Goal: Task Accomplishment & Management: Use online tool/utility

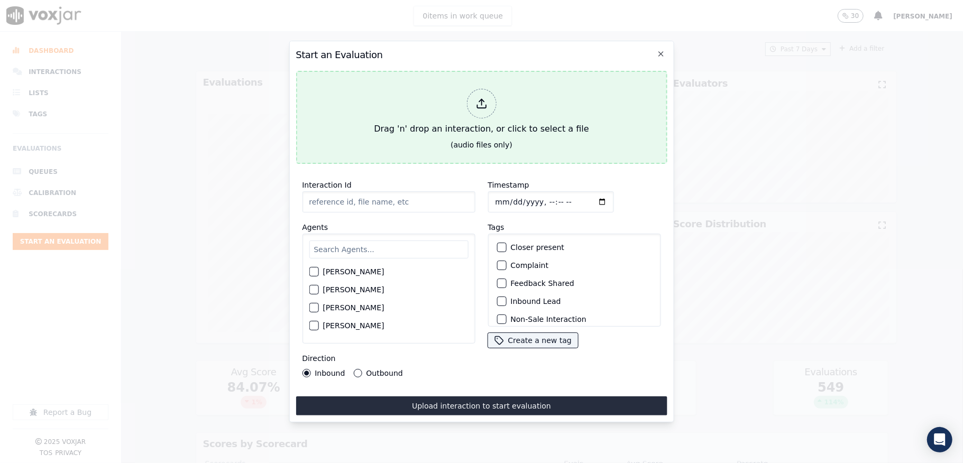
click at [474, 89] on div at bounding box center [481, 104] width 30 height 30
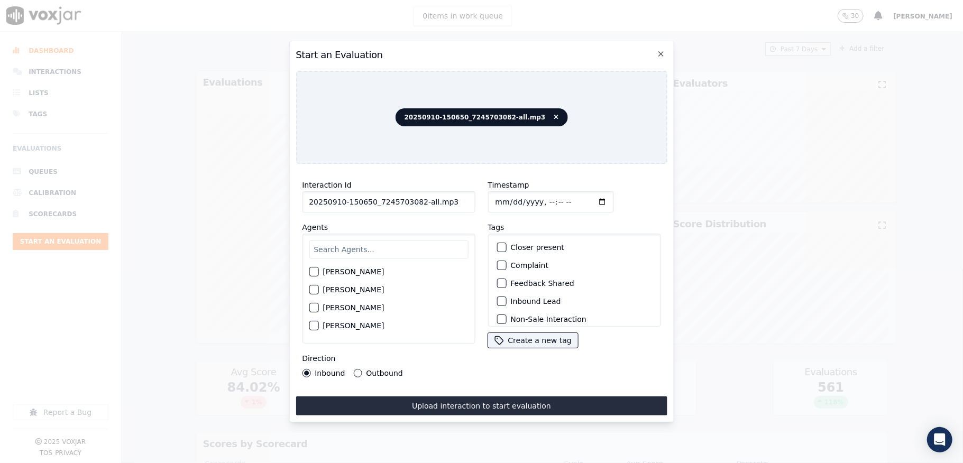
drag, startPoint x: 415, startPoint y: 197, endPoint x: 476, endPoint y: 199, distance: 60.9
click at [476, 199] on div "Interaction Id 20250910-150650_7245703082-all.mp3 Agents [PERSON_NAME] [PERSON_…" at bounding box center [481, 277] width 371 height 211
type input "20250910-150650_7245703082-C1"
click at [513, 196] on input "Timestamp" at bounding box center [550, 201] width 126 height 21
click at [504, 196] on input "Timestamp" at bounding box center [550, 201] width 126 height 21
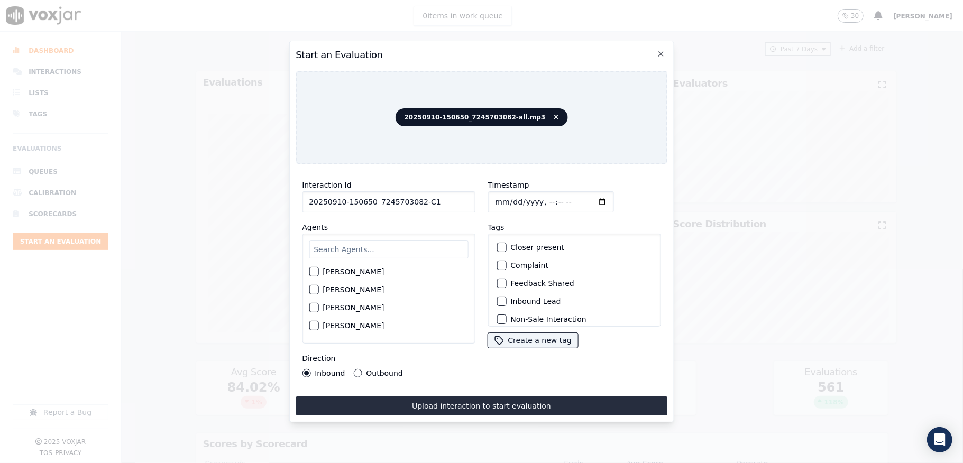
type input "[DATE]T17:41"
click at [398, 242] on input "text" at bounding box center [388, 250] width 159 height 18
type input "vin"
click at [315, 289] on div "button" at bounding box center [312, 292] width 7 height 7
click at [353, 369] on button "Outbound" at bounding box center [357, 373] width 8 height 8
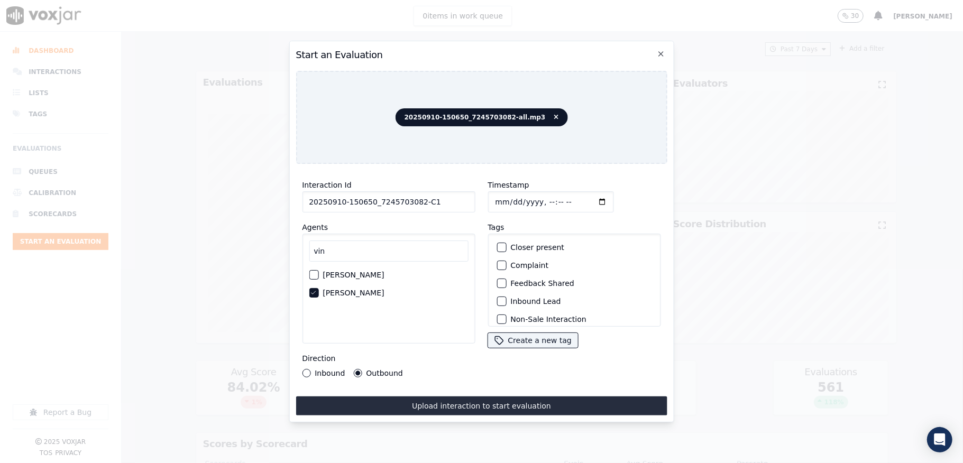
scroll to position [70, 0]
click at [497, 266] on div "button" at bounding box center [500, 266] width 7 height 7
click at [492, 304] on div "Sale Interaction" at bounding box center [573, 313] width 163 height 18
click at [497, 309] on div "button" at bounding box center [500, 312] width 7 height 7
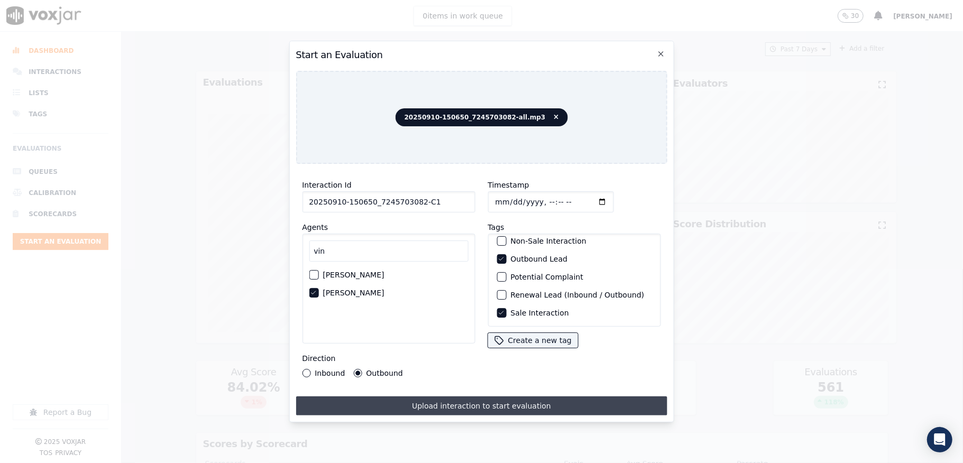
click at [468, 399] on button "Upload interaction to start evaluation" at bounding box center [481, 406] width 371 height 19
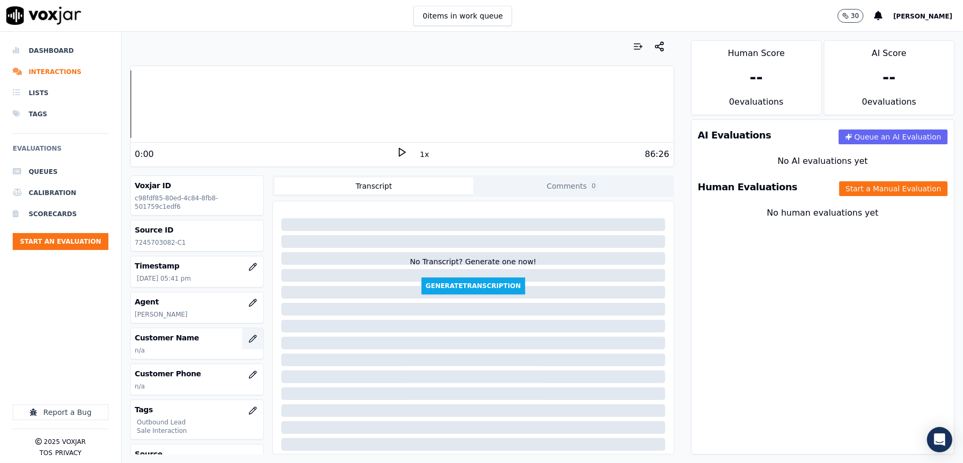
click at [248, 339] on icon "button" at bounding box center [252, 339] width 8 height 8
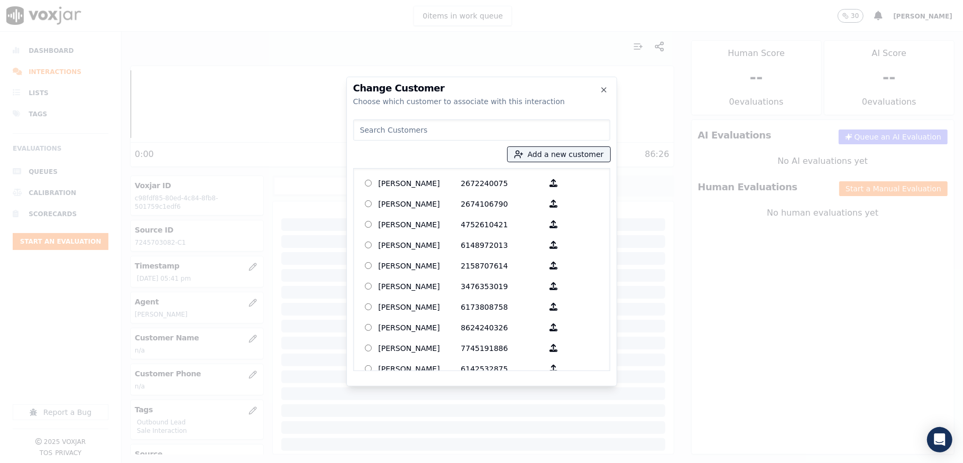
type input "[PERSON_NAME]"
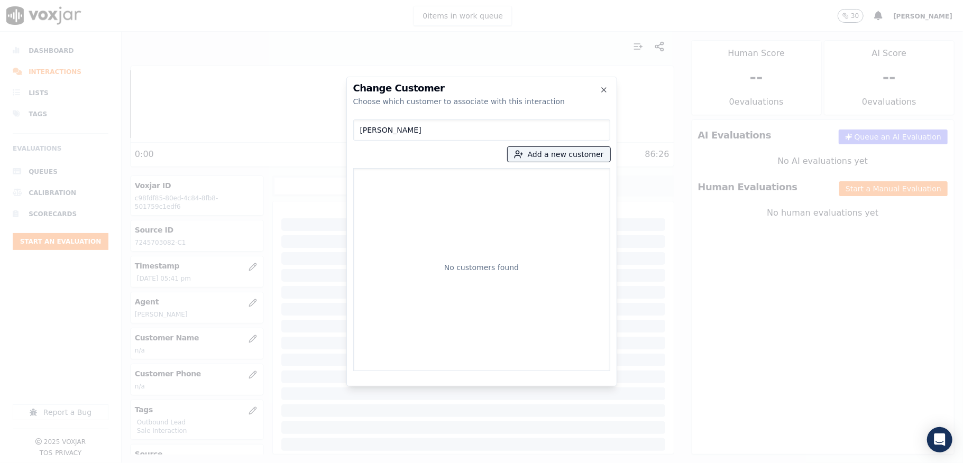
drag, startPoint x: 432, startPoint y: 130, endPoint x: 315, endPoint y: 130, distance: 117.4
click at [315, 463] on div "Change Customer Choose which customer to associate with this interaction ALAN C…" at bounding box center [481, 463] width 963 height 0
click at [542, 154] on button "Add a new customer" at bounding box center [559, 154] width 103 height 15
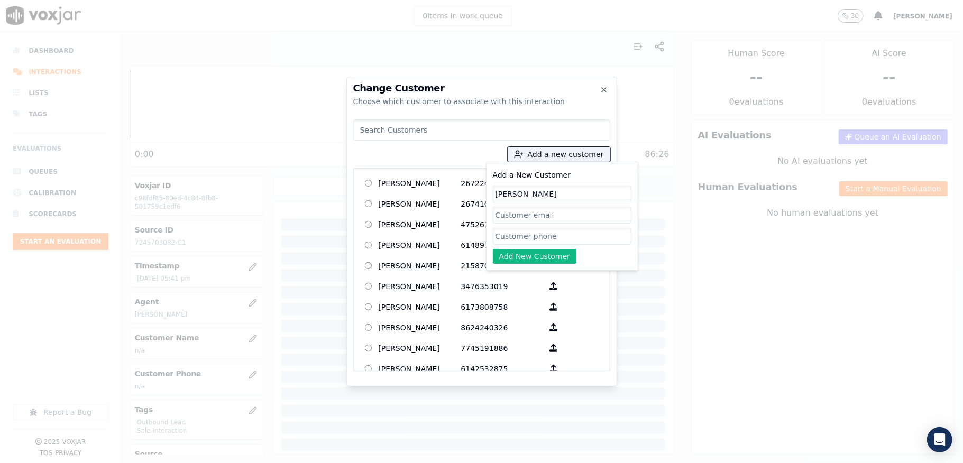
type input "[PERSON_NAME]"
click at [527, 236] on input "Add a New Customer" at bounding box center [562, 236] width 139 height 17
paste input "7245703082"
type input "7245703082"
click at [517, 256] on button "Add New Customer" at bounding box center [535, 256] width 84 height 15
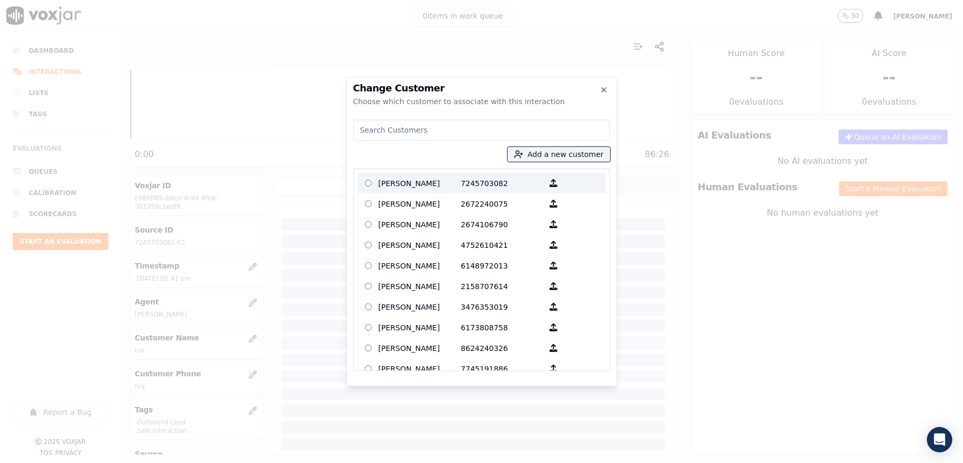
click at [446, 179] on p "[PERSON_NAME]" at bounding box center [420, 183] width 82 height 16
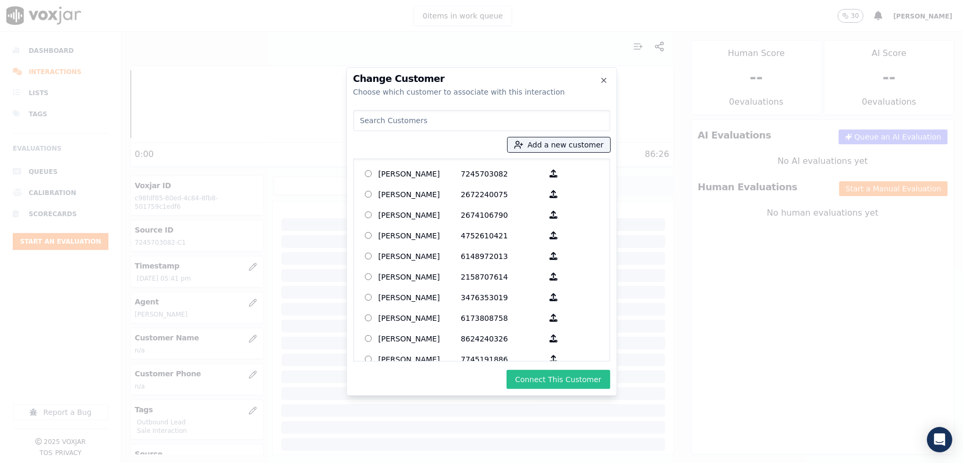
click at [549, 375] on button "Connect This Customer" at bounding box center [557, 379] width 103 height 19
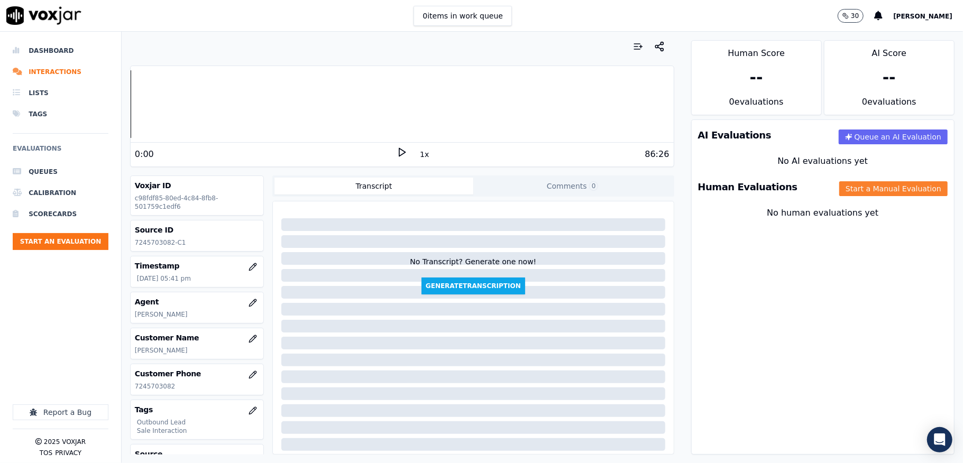
click at [866, 191] on button "Start a Manual Evaluation" at bounding box center [893, 188] width 108 height 15
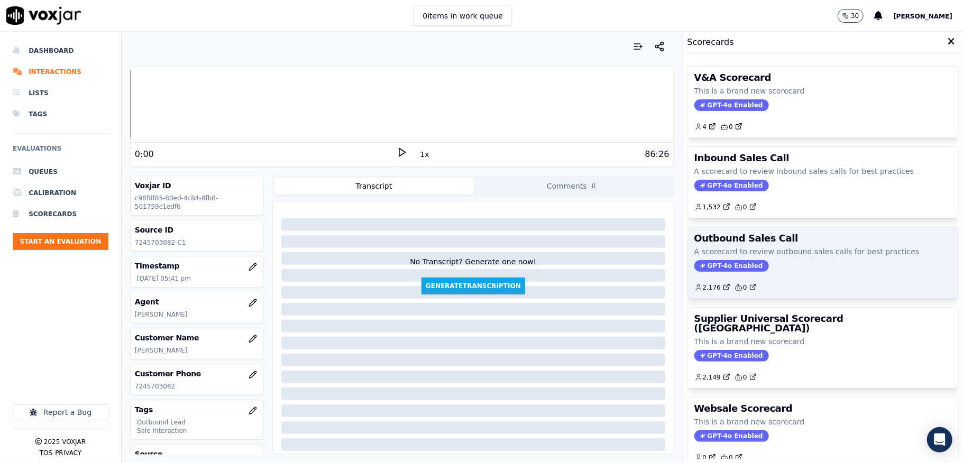
click at [731, 269] on span "GPT-4o Enabled" at bounding box center [731, 266] width 75 height 12
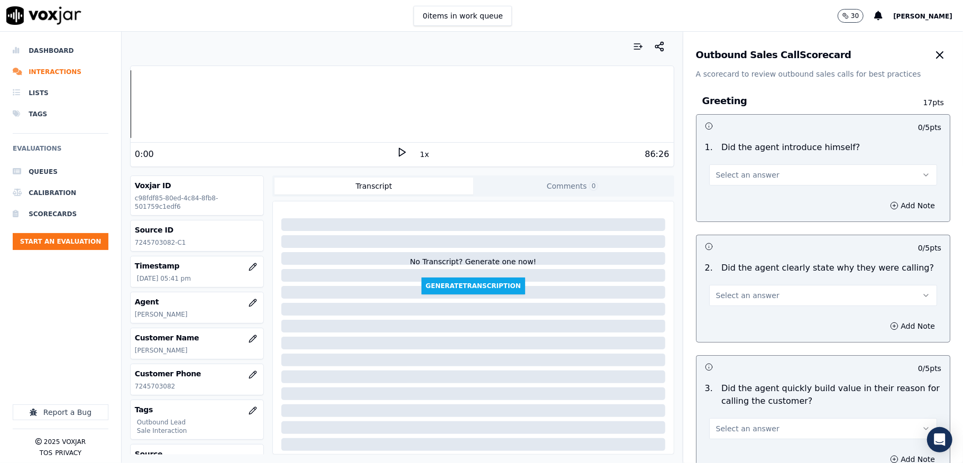
click at [773, 179] on button "Select an answer" at bounding box center [823, 174] width 228 height 21
click at [747, 198] on div "Yes" at bounding box center [797, 199] width 202 height 17
click at [883, 204] on button "Add Note" at bounding box center [912, 205] width 58 height 15
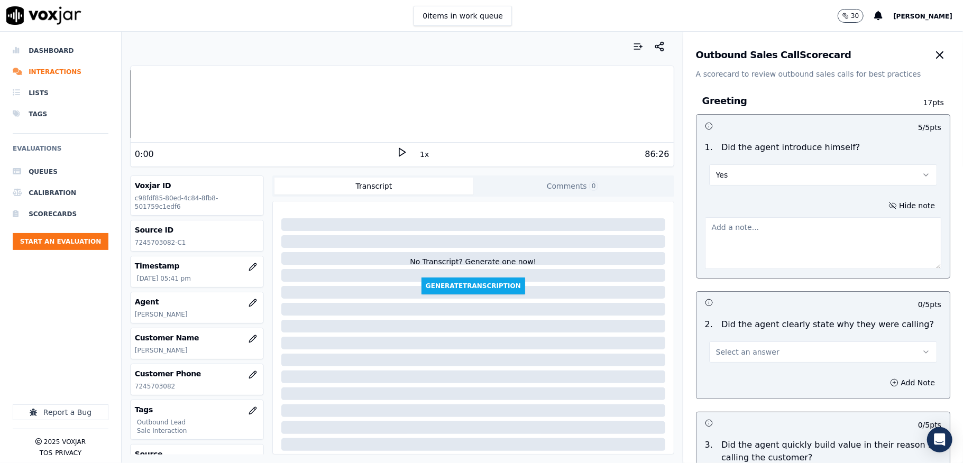
click at [806, 232] on textarea at bounding box center [823, 243] width 236 height 52
paste textarea "Fronter: [PERSON_NAME] call the customer and introduce himself as [PERSON_NAME]…"
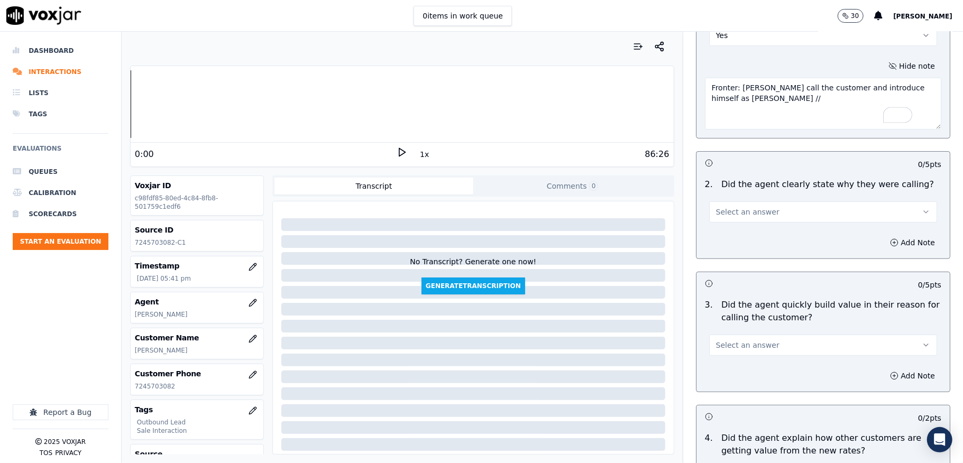
scroll to position [141, 0]
type textarea "Fronter: [PERSON_NAME] call the customer and introduce himself as [PERSON_NAME]…"
drag, startPoint x: 762, startPoint y: 207, endPoint x: 757, endPoint y: 218, distance: 11.6
click at [762, 208] on button "Select an answer" at bounding box center [823, 210] width 228 height 21
drag, startPoint x: 739, startPoint y: 236, endPoint x: 738, endPoint y: 242, distance: 6.4
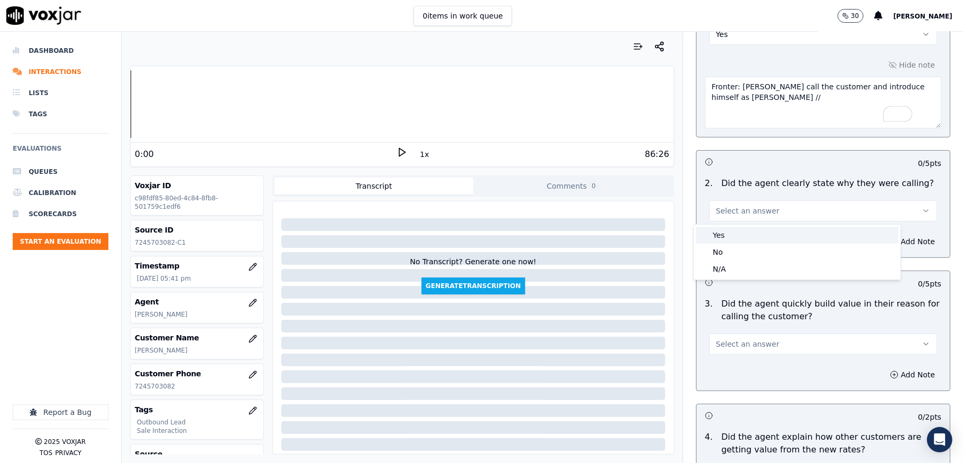
click at [738, 237] on div "Yes" at bounding box center [797, 235] width 202 height 17
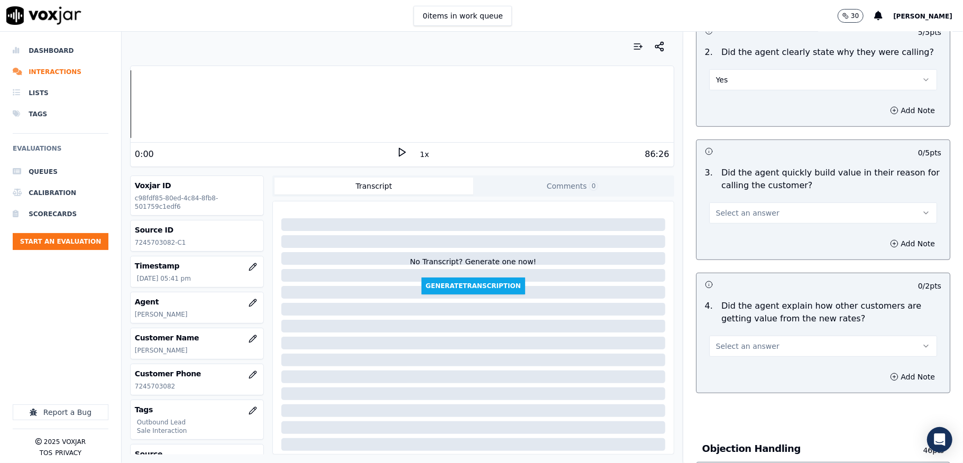
scroll to position [282, 0]
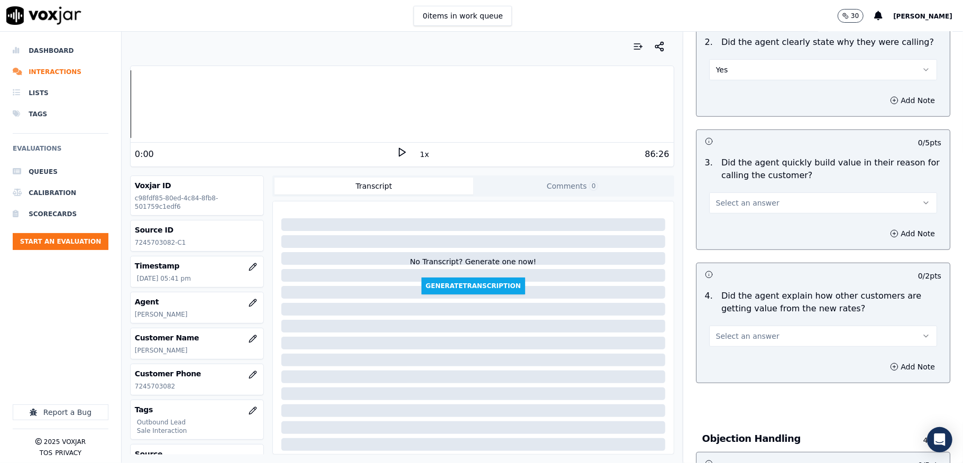
click at [741, 202] on span "Select an answer" at bounding box center [747, 203] width 63 height 11
click at [732, 233] on div "Yes" at bounding box center [797, 227] width 202 height 17
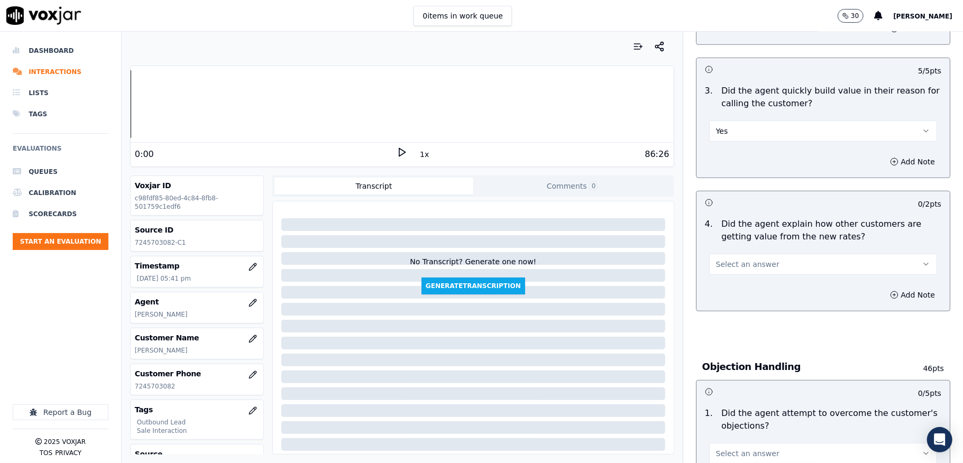
scroll to position [423, 0]
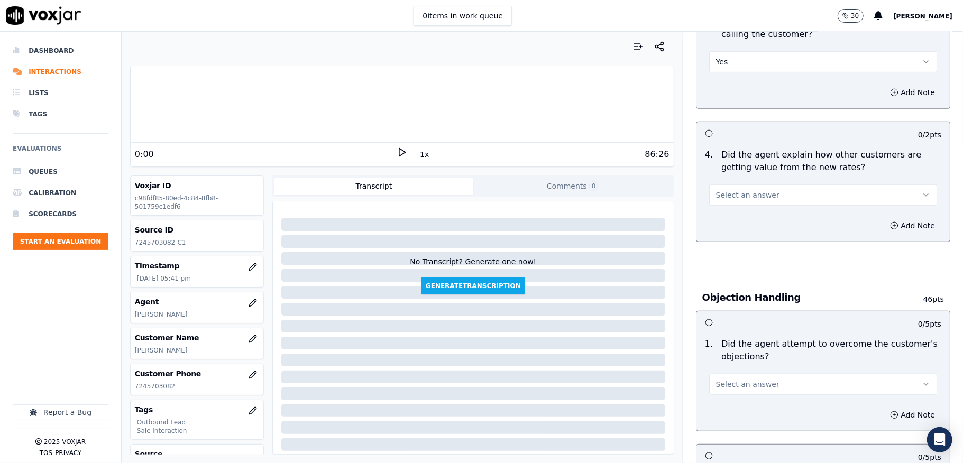
click at [755, 190] on button "Select an answer" at bounding box center [823, 195] width 228 height 21
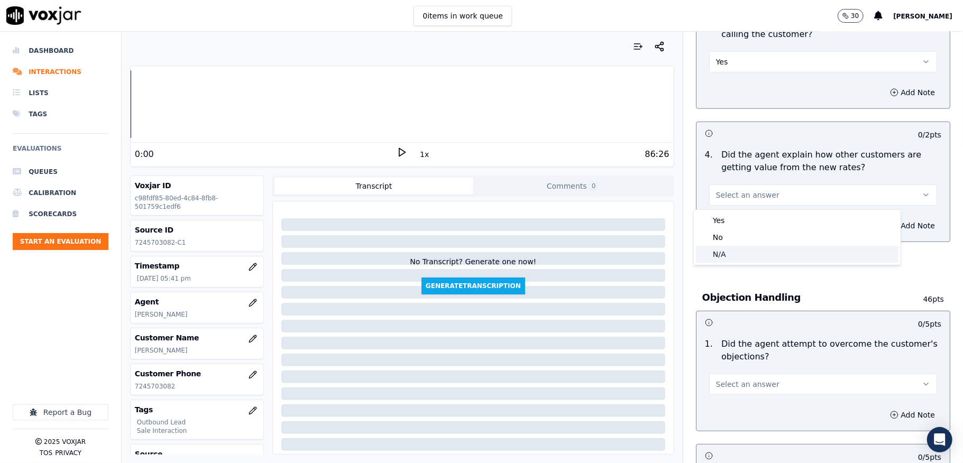
click at [732, 252] on div "N/A" at bounding box center [797, 254] width 202 height 17
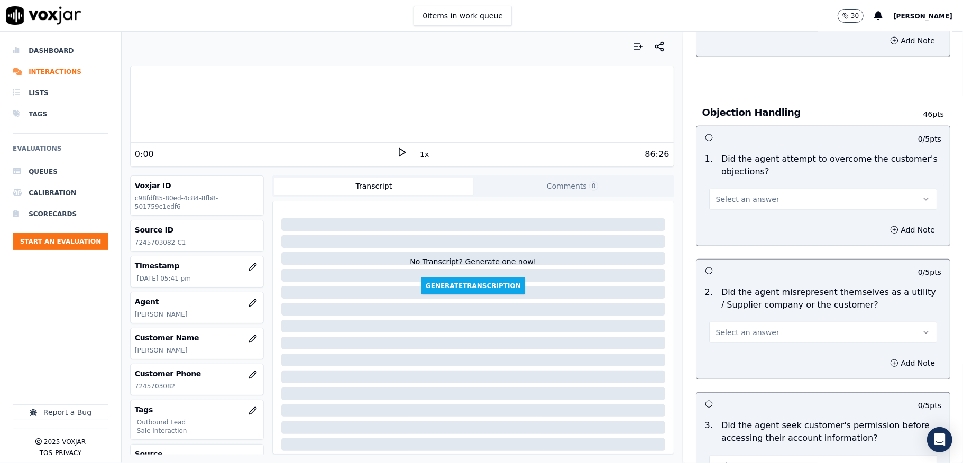
scroll to position [634, 0]
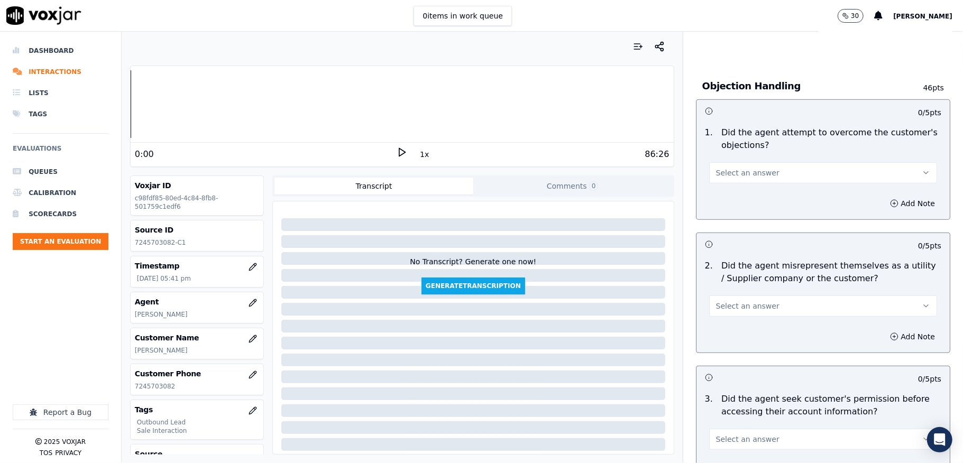
click at [743, 170] on span "Select an answer" at bounding box center [747, 173] width 63 height 11
click at [728, 195] on div "Yes" at bounding box center [797, 198] width 202 height 17
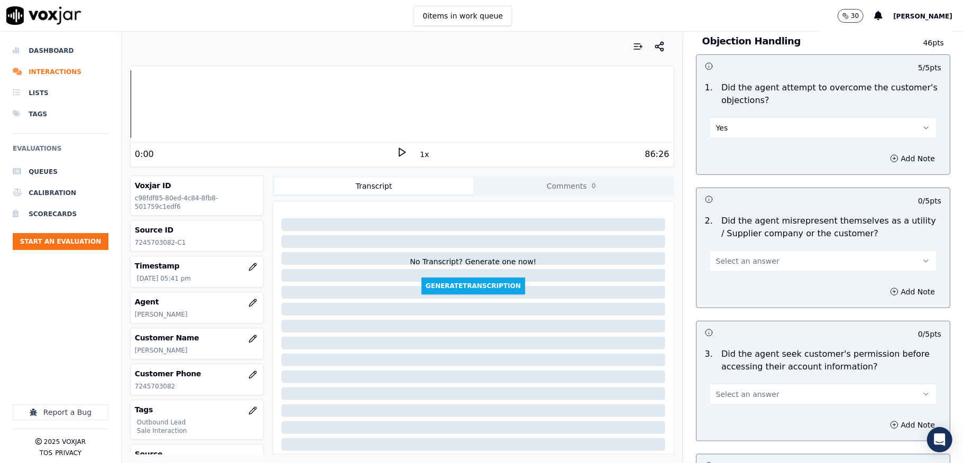
scroll to position [705, 0]
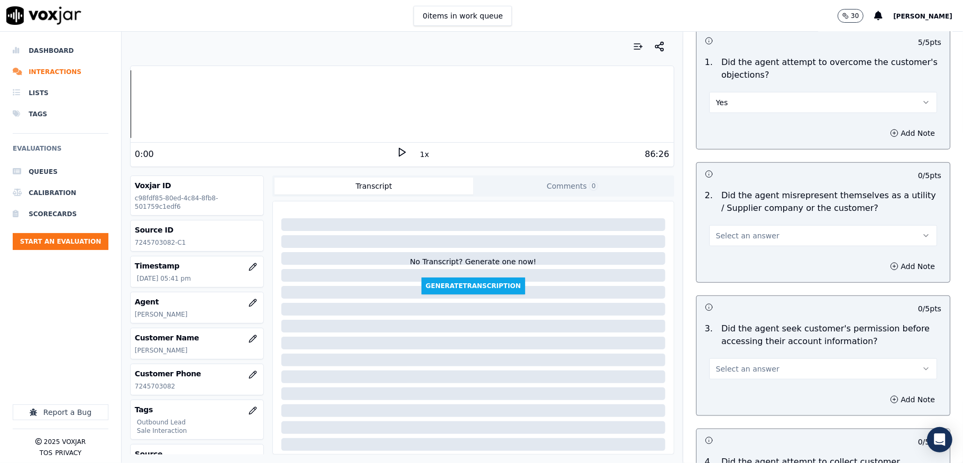
click at [751, 235] on span "Select an answer" at bounding box center [747, 236] width 63 height 11
click at [729, 262] on div "Yes" at bounding box center [797, 261] width 202 height 17
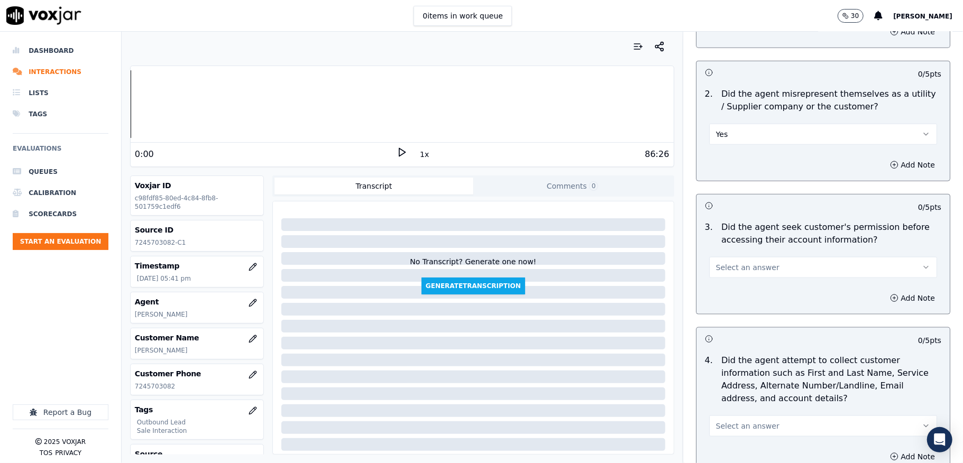
scroll to position [846, 0]
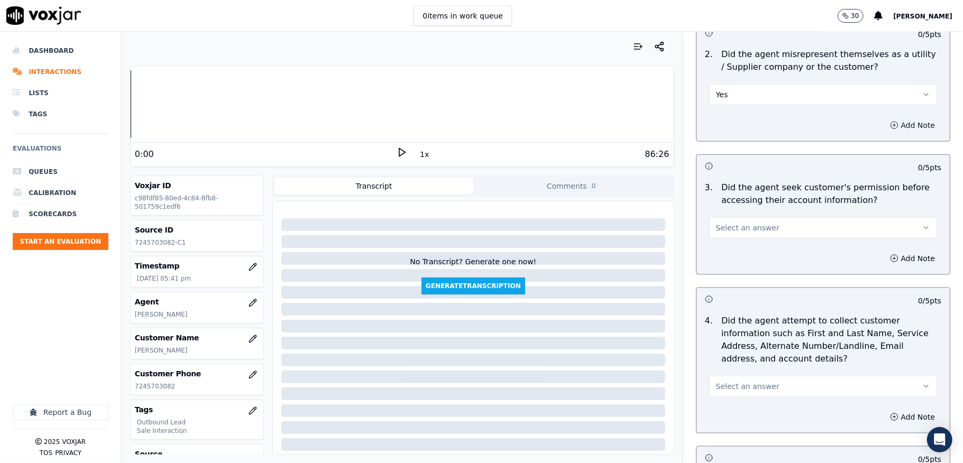
click at [890, 127] on icon "button" at bounding box center [894, 125] width 8 height 8
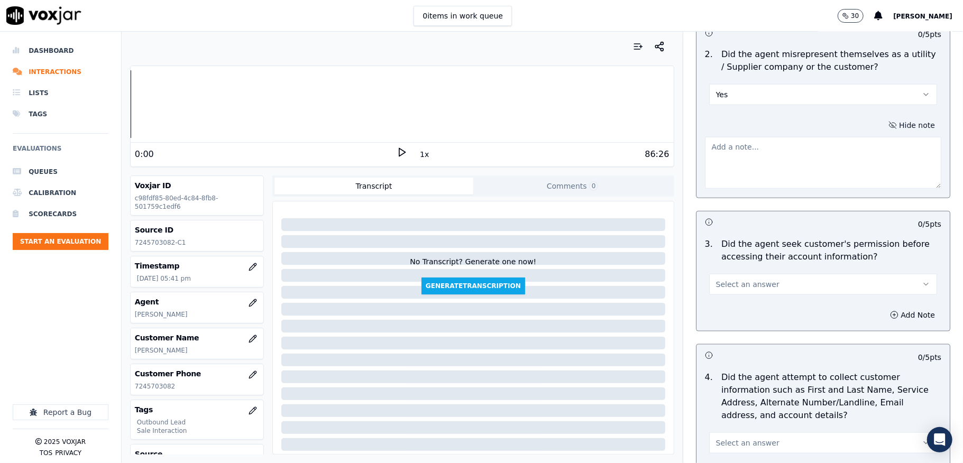
click at [772, 186] on textarea at bounding box center [823, 163] width 236 height 52
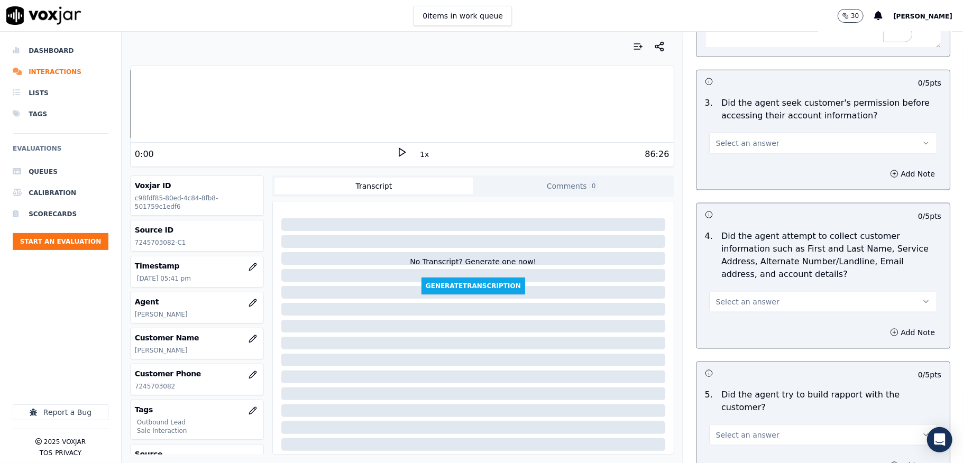
scroll to position [916, 0]
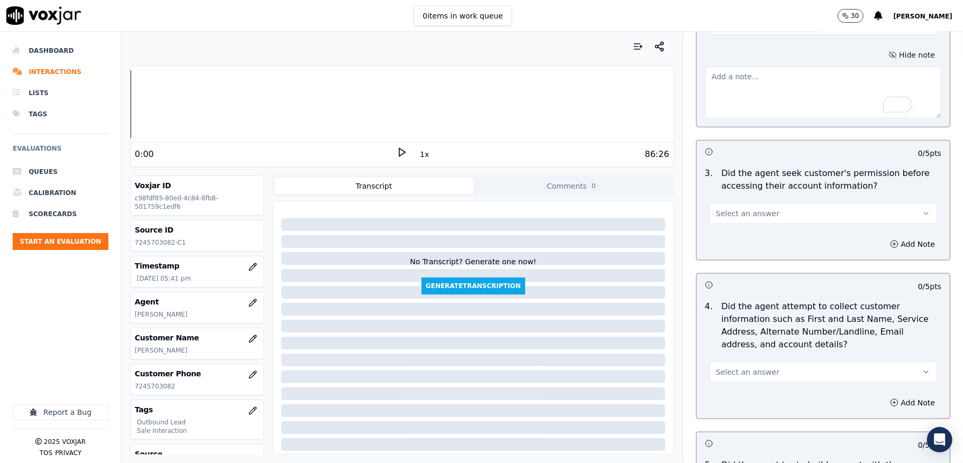
click at [750, 218] on span "Select an answer" at bounding box center [747, 213] width 63 height 11
click at [730, 255] on div "No" at bounding box center [797, 257] width 202 height 17
click at [883, 244] on button "Add Note" at bounding box center [912, 244] width 58 height 15
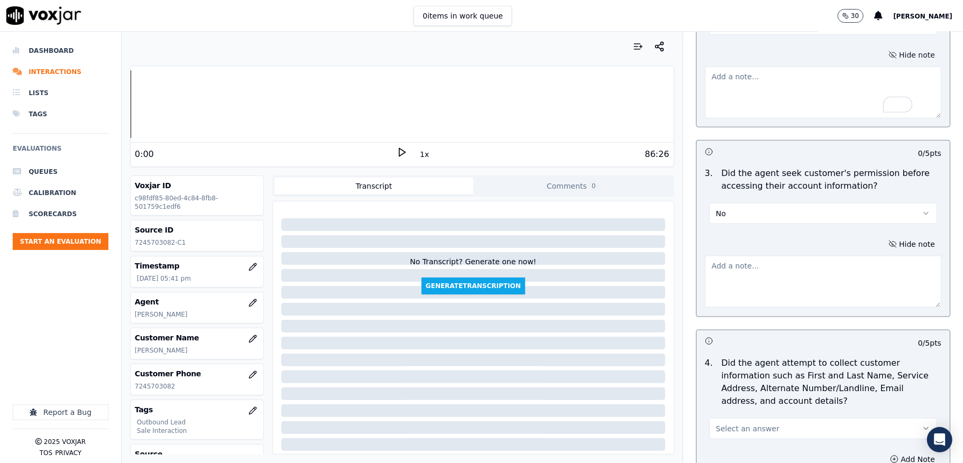
click at [813, 276] on textarea at bounding box center [823, 282] width 236 height 52
paste textarea "@14:51 share the account number - The agent must ask for and obtain the custome…"
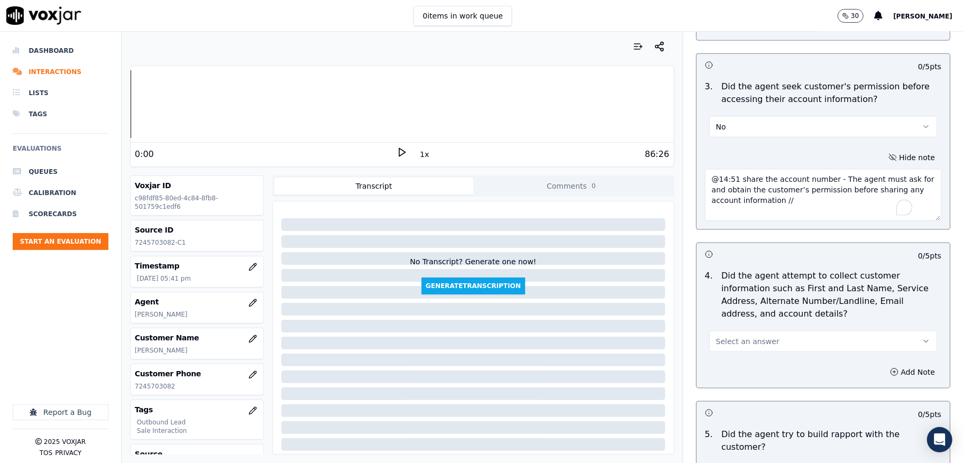
scroll to position [1128, 0]
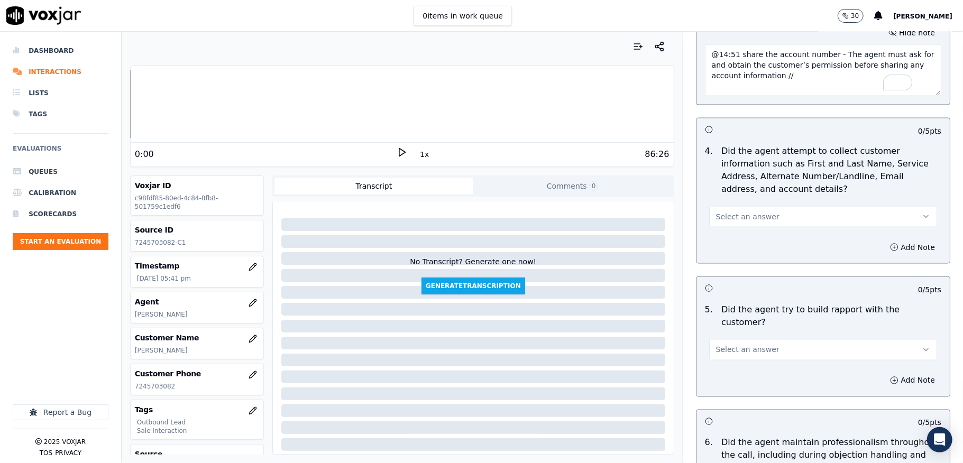
type textarea "@14:51 share the account number - The agent must ask for and obtain the custome…"
click at [755, 216] on button "Select an answer" at bounding box center [823, 216] width 228 height 21
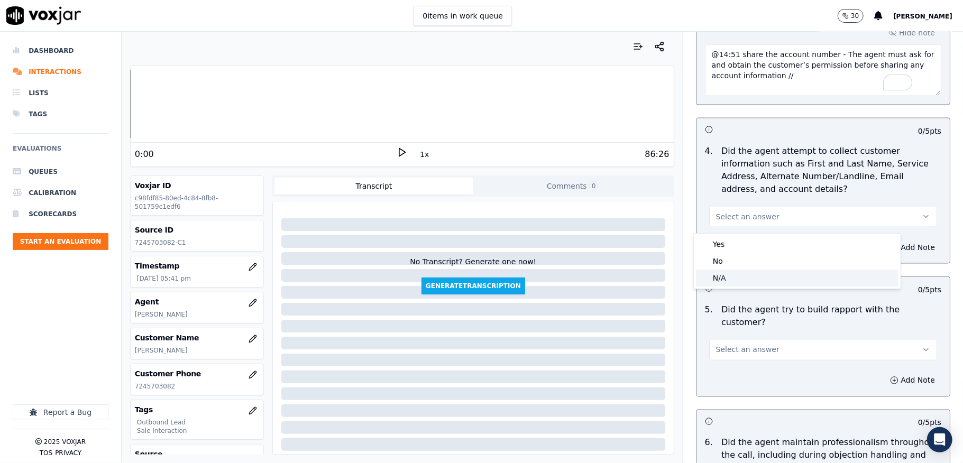
click at [721, 274] on div "N/A" at bounding box center [797, 278] width 202 height 17
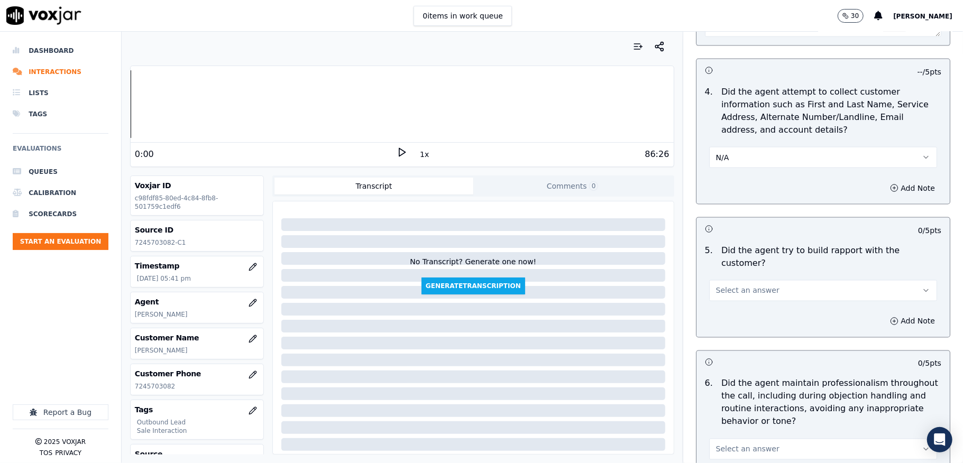
scroll to position [1269, 0]
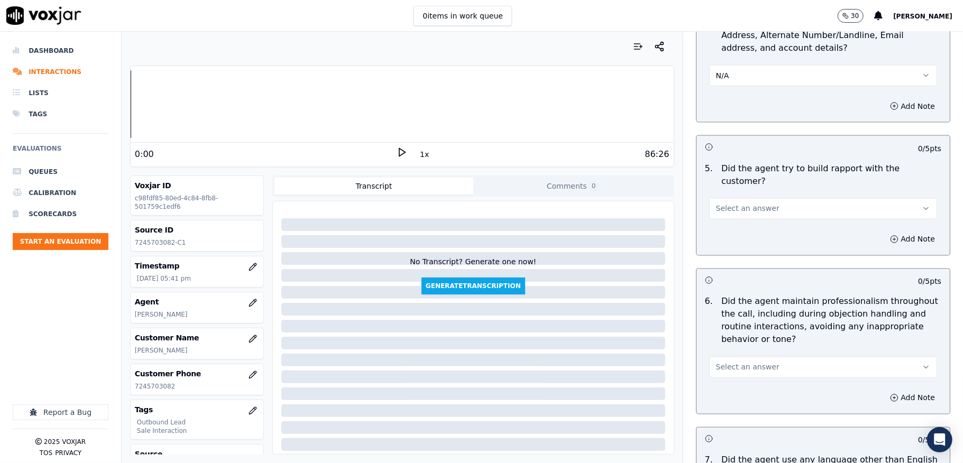
click at [740, 205] on span "Select an answer" at bounding box center [747, 209] width 63 height 11
drag, startPoint x: 729, startPoint y: 256, endPoint x: 733, endPoint y: 225, distance: 31.5
click at [729, 256] on div "N/A" at bounding box center [797, 258] width 202 height 17
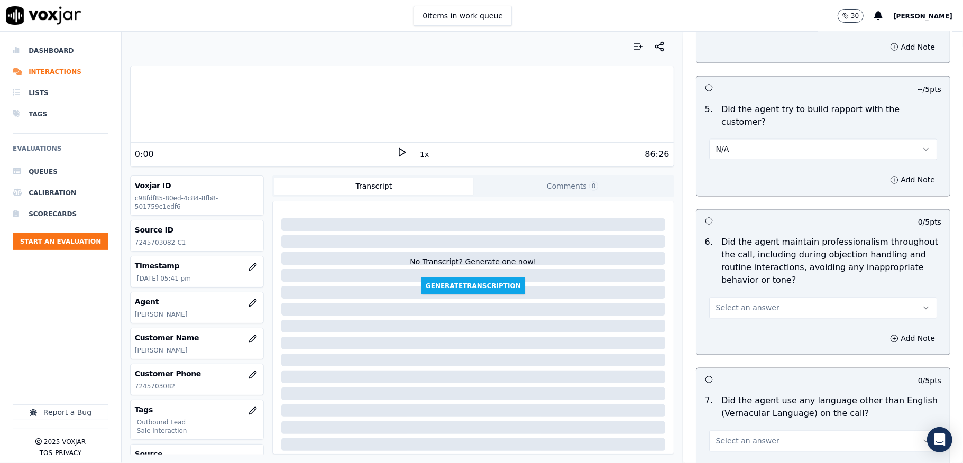
scroll to position [1409, 0]
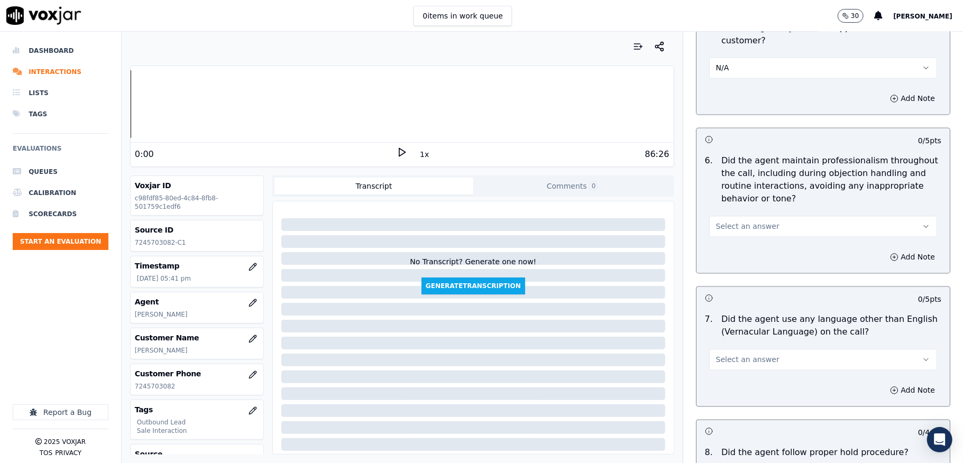
click at [758, 216] on button "Select an answer" at bounding box center [823, 226] width 228 height 21
click at [727, 244] on div "Yes" at bounding box center [797, 242] width 202 height 17
click at [726, 220] on button "Yes" at bounding box center [823, 226] width 228 height 21
click at [724, 256] on div "No" at bounding box center [797, 259] width 202 height 17
click at [883, 250] on button "Add Note" at bounding box center [912, 257] width 58 height 15
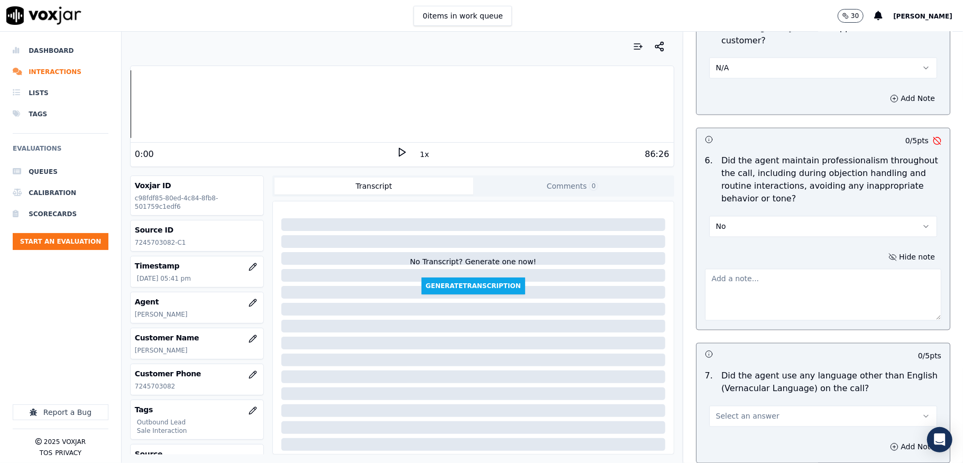
click at [787, 277] on textarea at bounding box center [823, 295] width 236 height 52
paste textarea "@6:14 The customer informed - every time I call West Penn, I'm on a hold for tw…"
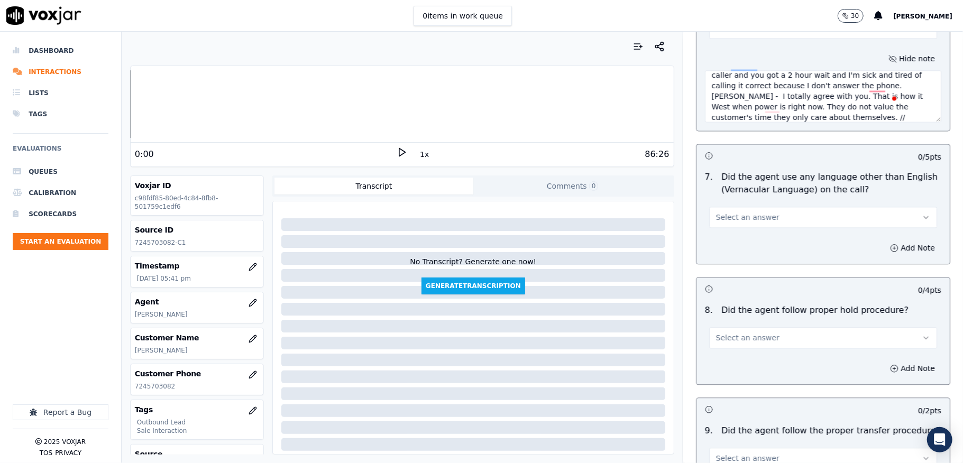
scroll to position [1621, 0]
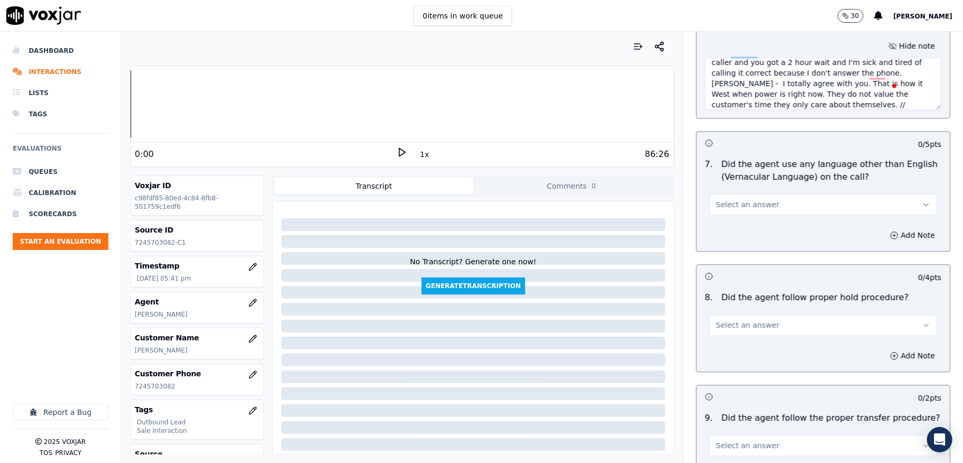
type textarea "@6:14 The customer informed - every time I call West Penn, I'm on a hold for tw…"
click at [749, 199] on span "Select an answer" at bounding box center [747, 204] width 63 height 11
click at [724, 238] on div "No" at bounding box center [797, 237] width 202 height 17
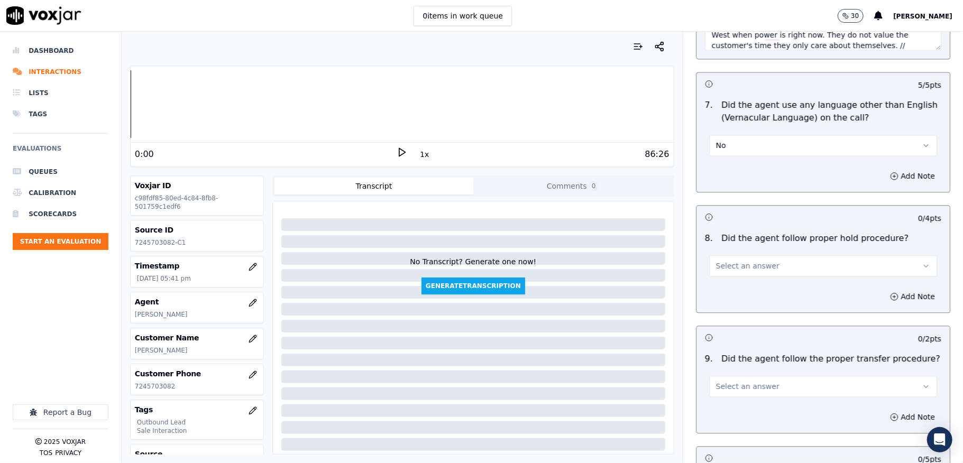
scroll to position [1762, 0]
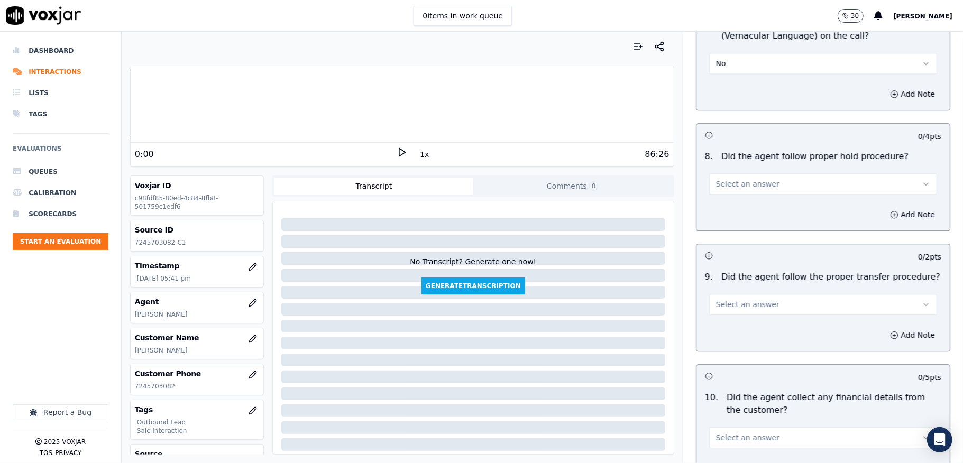
click at [758, 180] on button "Select an answer" at bounding box center [823, 183] width 228 height 21
click at [726, 202] on div "Yes" at bounding box center [797, 200] width 202 height 17
click at [762, 303] on button "Select an answer" at bounding box center [823, 304] width 228 height 21
click at [737, 322] on div "Yes" at bounding box center [797, 321] width 202 height 17
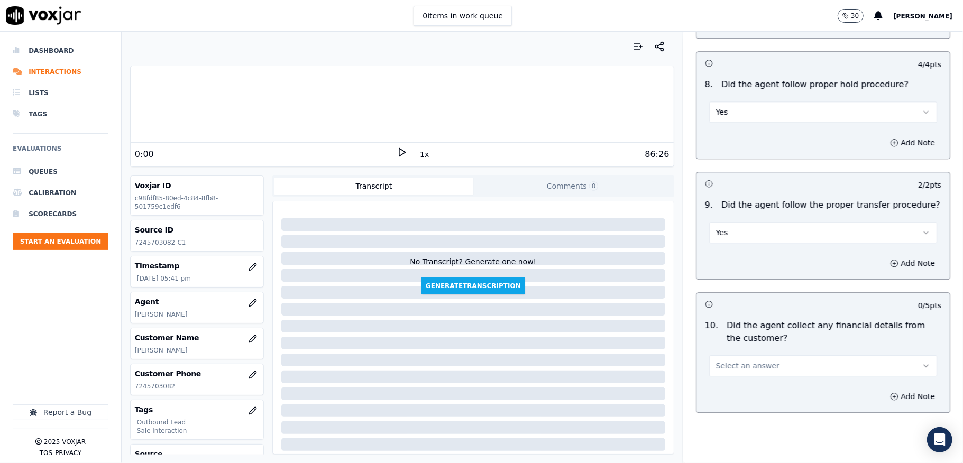
scroll to position [1903, 0]
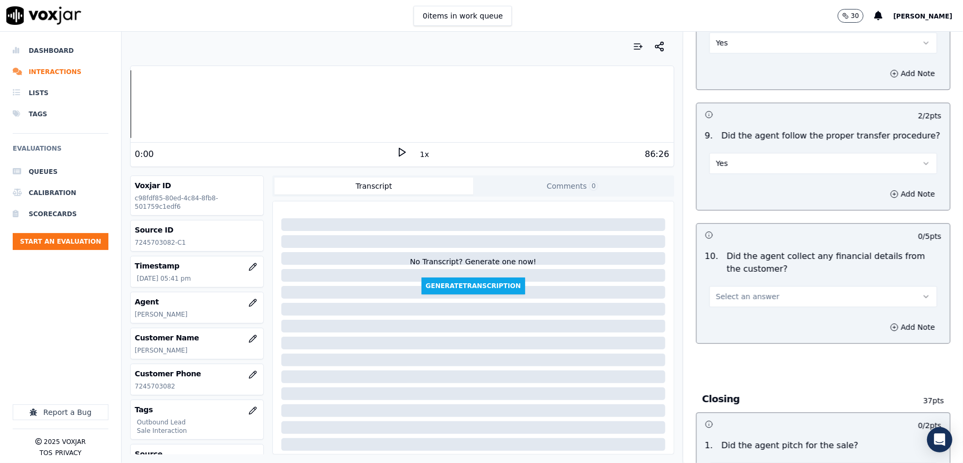
click at [758, 286] on button "Select an answer" at bounding box center [823, 296] width 228 height 21
click at [722, 328] on div "No" at bounding box center [797, 330] width 202 height 17
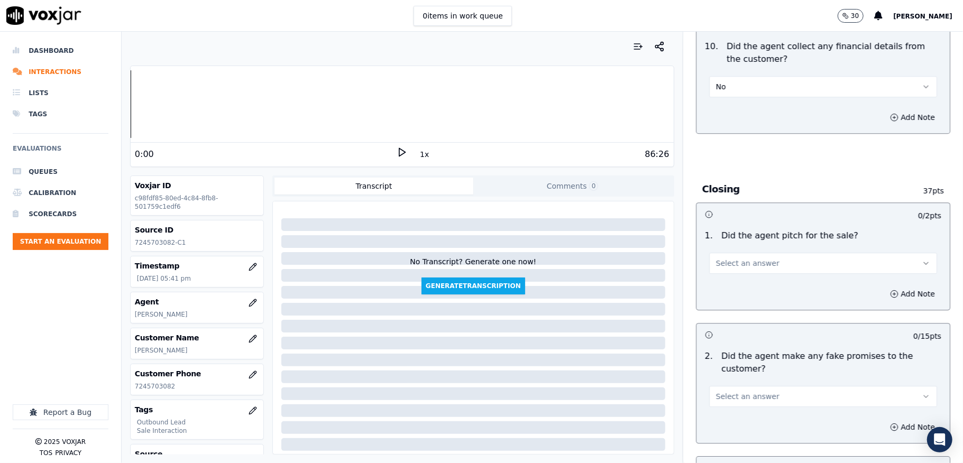
scroll to position [2115, 0]
drag, startPoint x: 749, startPoint y: 257, endPoint x: 745, endPoint y: 265, distance: 8.8
click at [748, 258] on span "Select an answer" at bounding box center [747, 261] width 63 height 11
click at [732, 277] on div "Yes" at bounding box center [797, 279] width 202 height 17
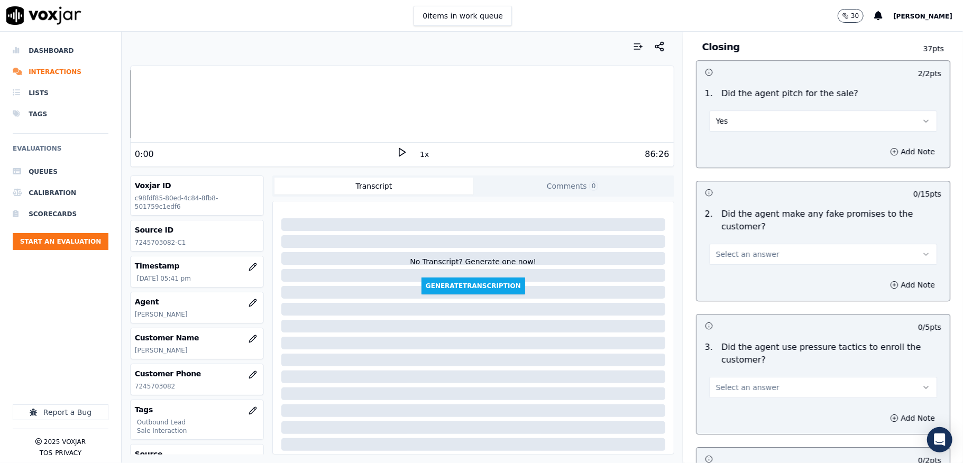
click at [745, 249] on span "Select an answer" at bounding box center [747, 254] width 63 height 11
click at [728, 268] on div "Yes" at bounding box center [797, 272] width 202 height 17
click at [890, 281] on icon "button" at bounding box center [894, 285] width 8 height 8
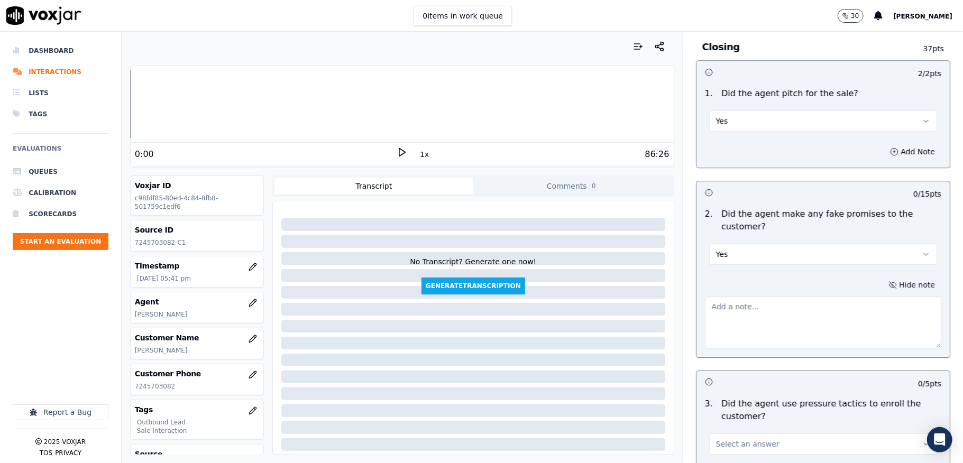
click at [787, 302] on textarea at bounding box center [823, 323] width 236 height 52
click at [821, 244] on button "Yes" at bounding box center [823, 254] width 228 height 21
drag, startPoint x: 733, startPoint y: 289, endPoint x: 853, endPoint y: 318, distance: 123.6
click at [732, 290] on div "No" at bounding box center [797, 289] width 202 height 17
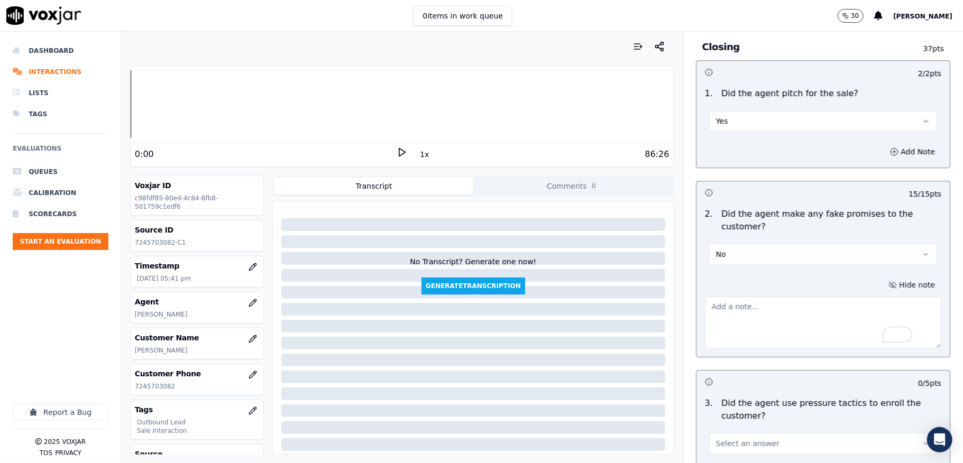
click at [882, 278] on button "Hide note" at bounding box center [911, 285] width 59 height 15
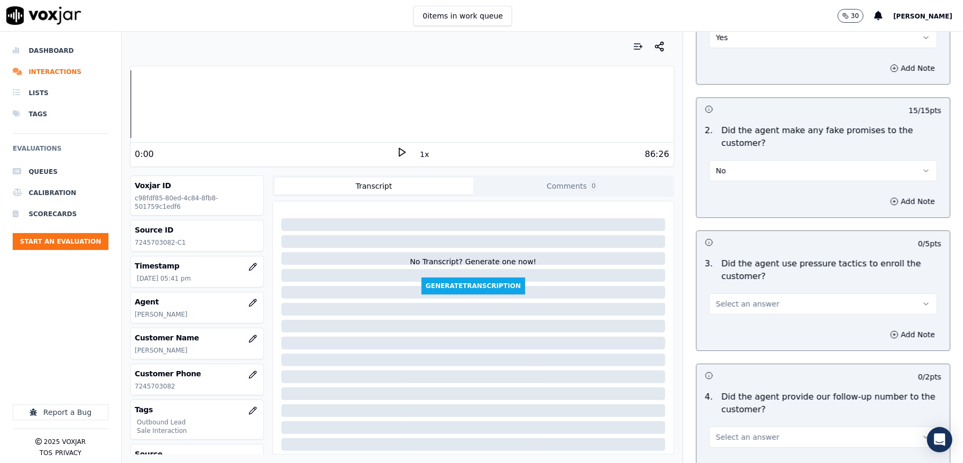
scroll to position [2467, 0]
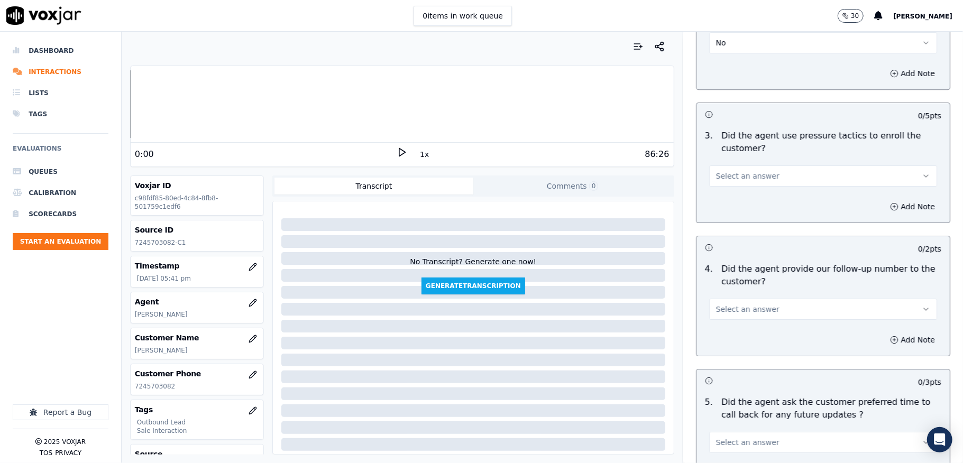
click at [749, 165] on button "Select an answer" at bounding box center [823, 175] width 228 height 21
click at [724, 208] on div "No" at bounding box center [797, 210] width 202 height 17
click at [745, 304] on span "Select an answer" at bounding box center [747, 309] width 63 height 11
click at [728, 324] on div "Yes" at bounding box center [797, 327] width 202 height 17
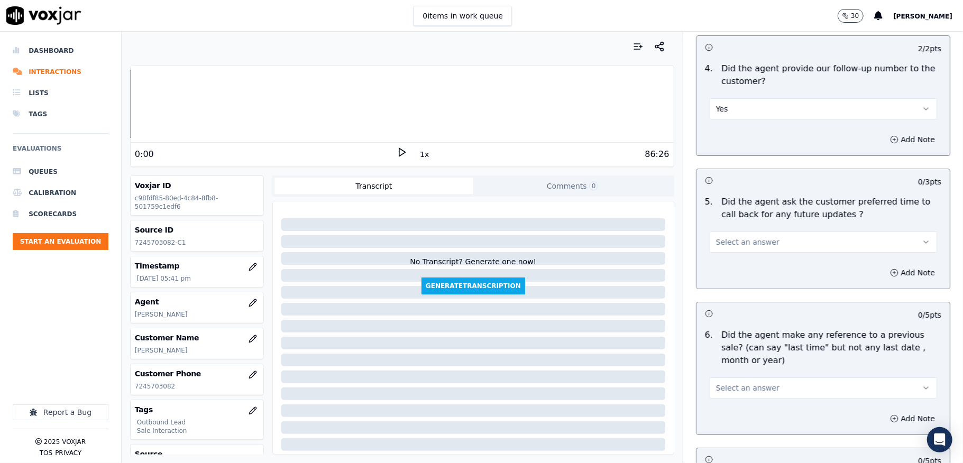
scroll to position [2678, 0]
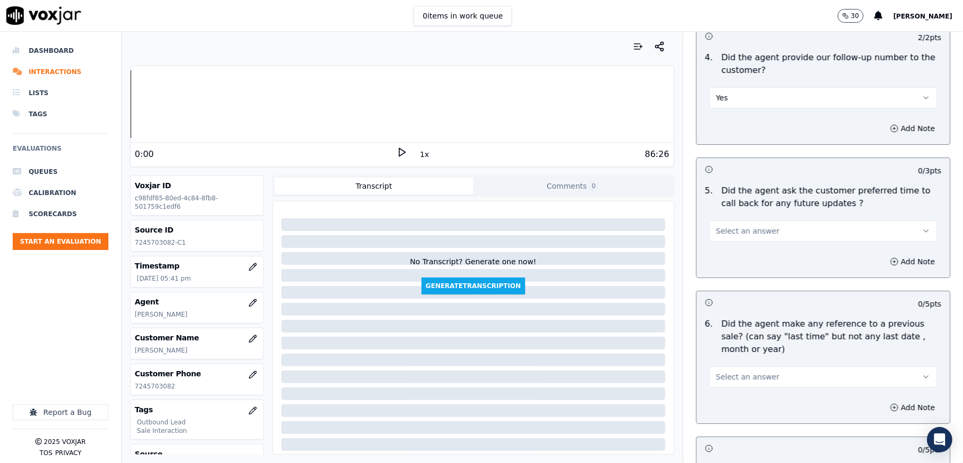
click at [732, 226] on span "Select an answer" at bounding box center [747, 231] width 63 height 11
click at [717, 262] on div "No" at bounding box center [797, 267] width 202 height 17
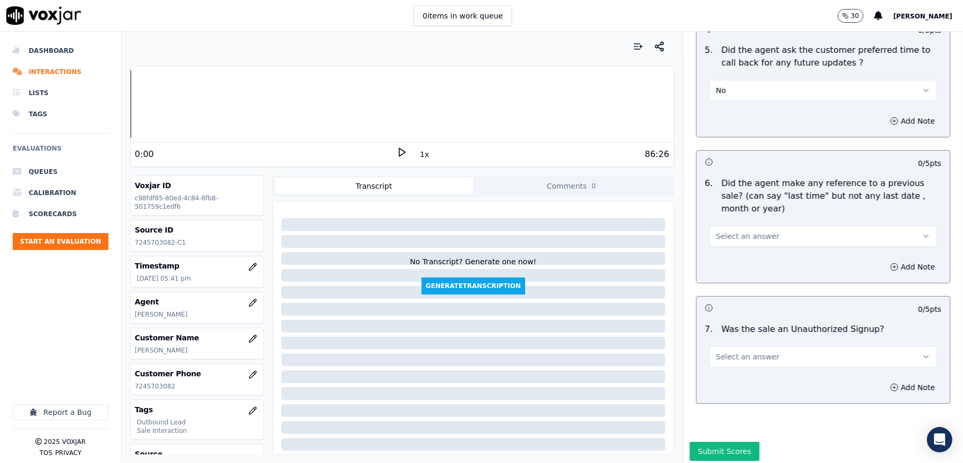
scroll to position [2819, 0]
click at [725, 81] on button "No" at bounding box center [823, 89] width 228 height 21
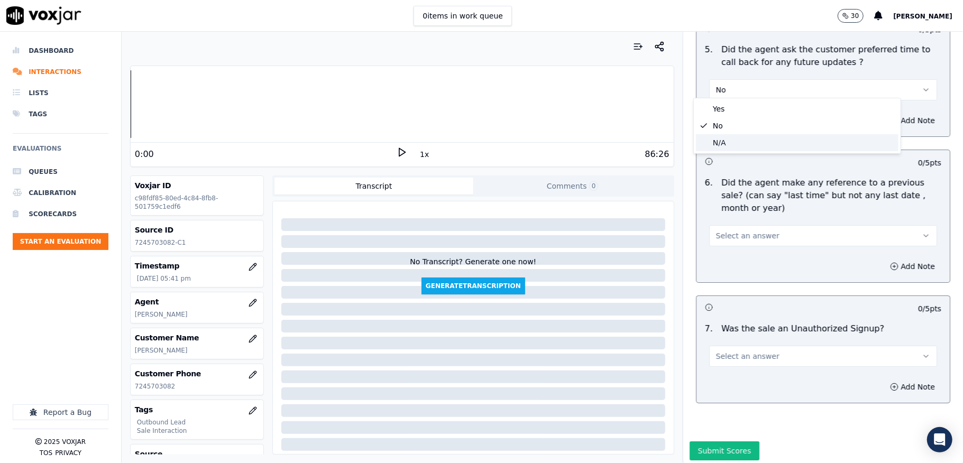
click at [725, 140] on div "N/A" at bounding box center [797, 142] width 202 height 17
click at [733, 225] on button "Select an answer" at bounding box center [823, 235] width 228 height 21
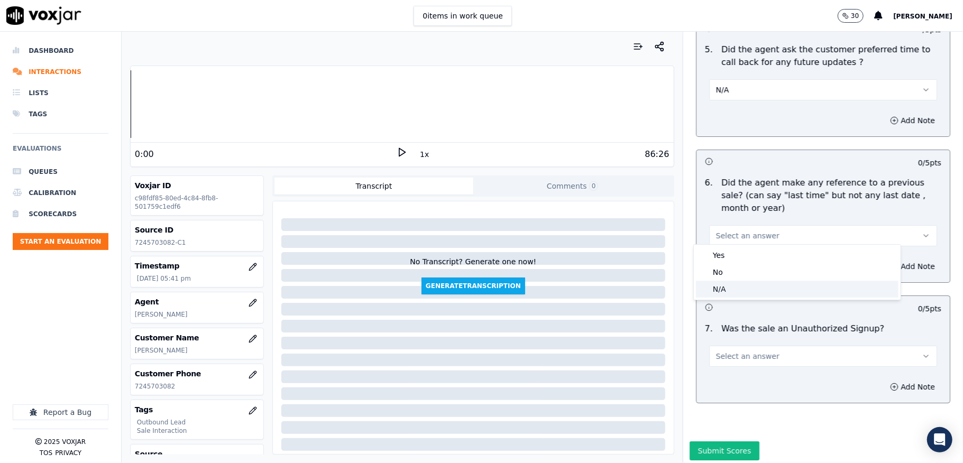
click at [722, 284] on div "N/A" at bounding box center [797, 289] width 202 height 17
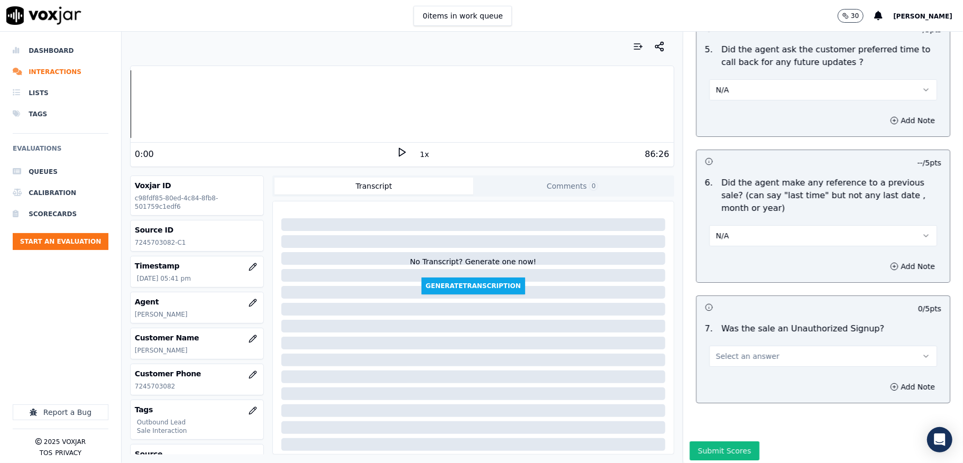
click at [725, 234] on button "N/A" at bounding box center [823, 235] width 228 height 21
click at [719, 263] on div "Yes" at bounding box center [797, 255] width 202 height 17
click at [734, 354] on span "Select an answer" at bounding box center [747, 356] width 63 height 11
click at [736, 388] on div "No" at bounding box center [797, 392] width 202 height 17
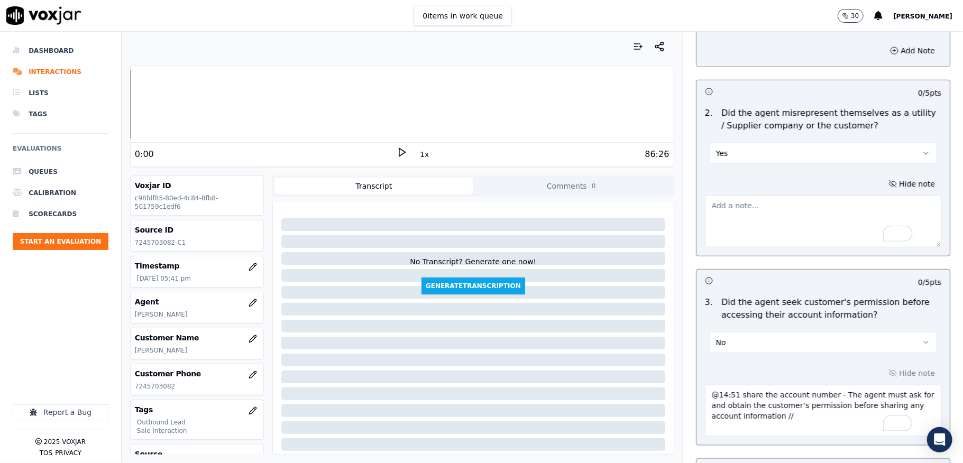
scroll to position [705, 0]
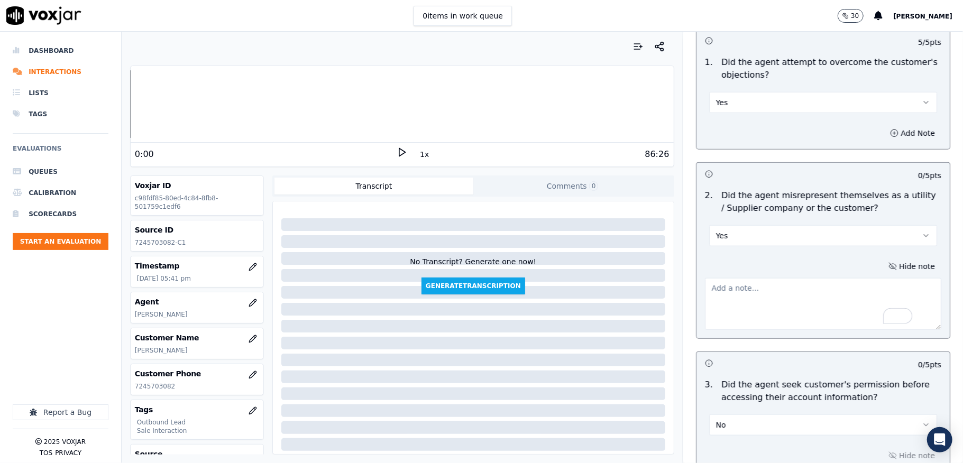
click at [812, 288] on textarea "To enrich screen reader interactions, please activate Accessibility in Grammarl…" at bounding box center [823, 304] width 236 height 52
click at [883, 271] on button "Hide note" at bounding box center [911, 266] width 59 height 15
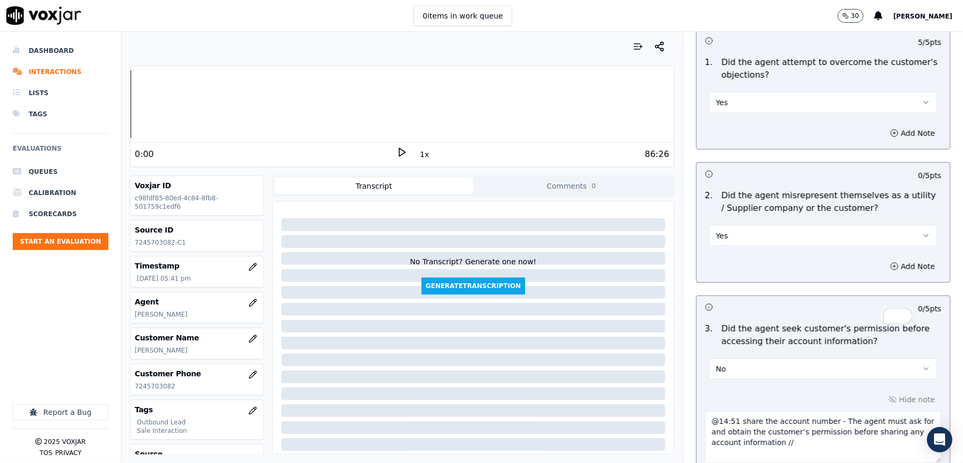
drag, startPoint x: 787, startPoint y: 235, endPoint x: 777, endPoint y: 244, distance: 13.5
click at [786, 235] on button "Yes" at bounding box center [823, 235] width 228 height 21
click at [743, 273] on div "No" at bounding box center [797, 278] width 202 height 17
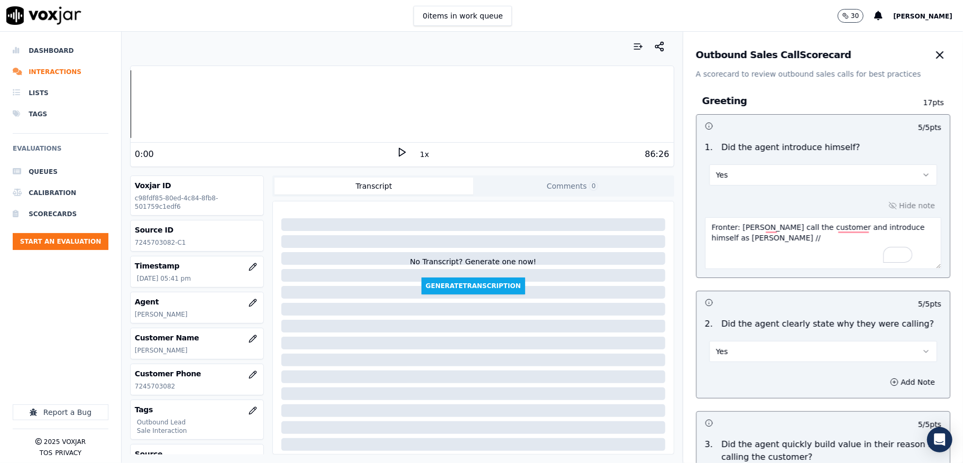
scroll to position [2799, 0]
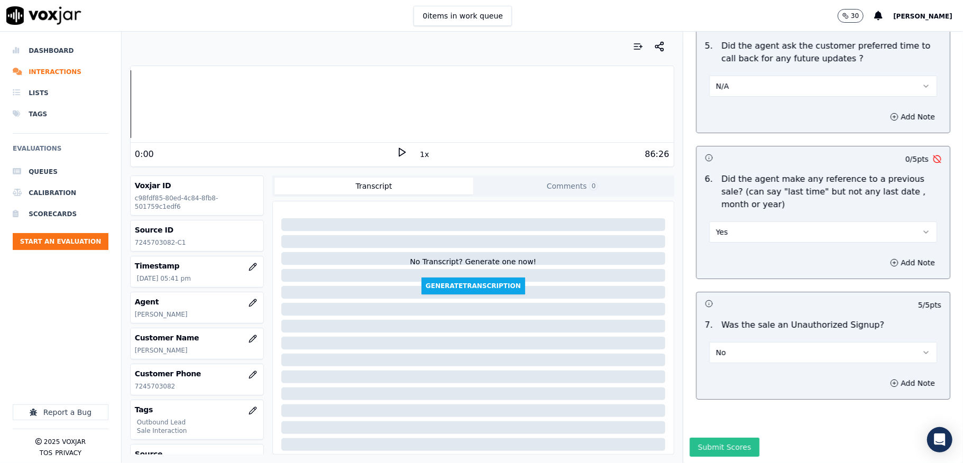
click at [729, 438] on button "Submit Scores" at bounding box center [724, 447] width 70 height 19
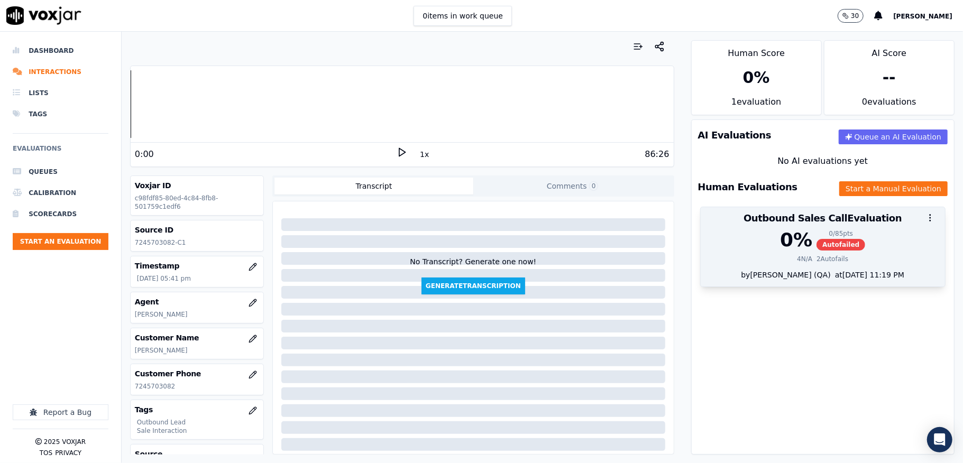
click at [816, 250] on span "Autofailed" at bounding box center [840, 245] width 49 height 12
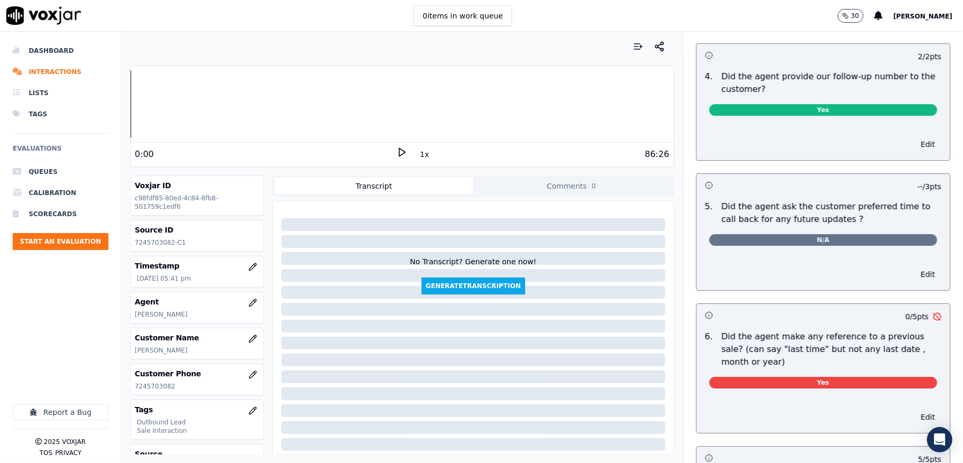
scroll to position [2714, 0]
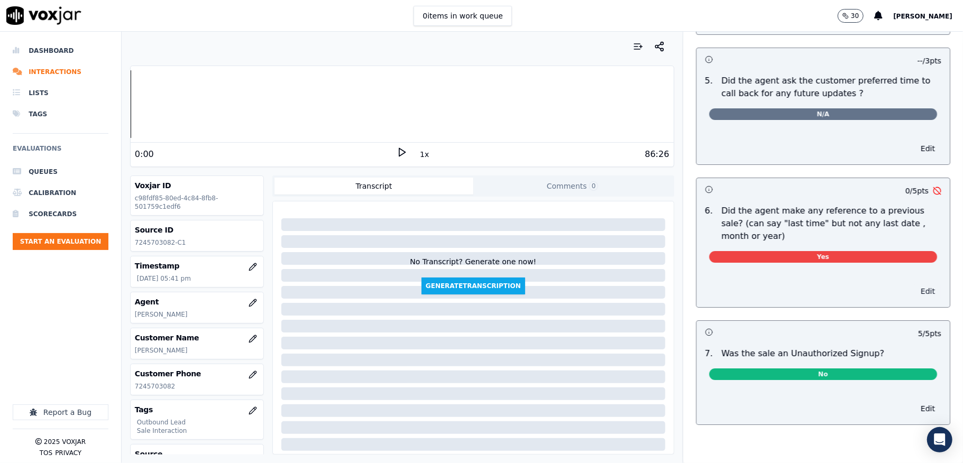
click at [914, 284] on button "Edit" at bounding box center [927, 291] width 27 height 15
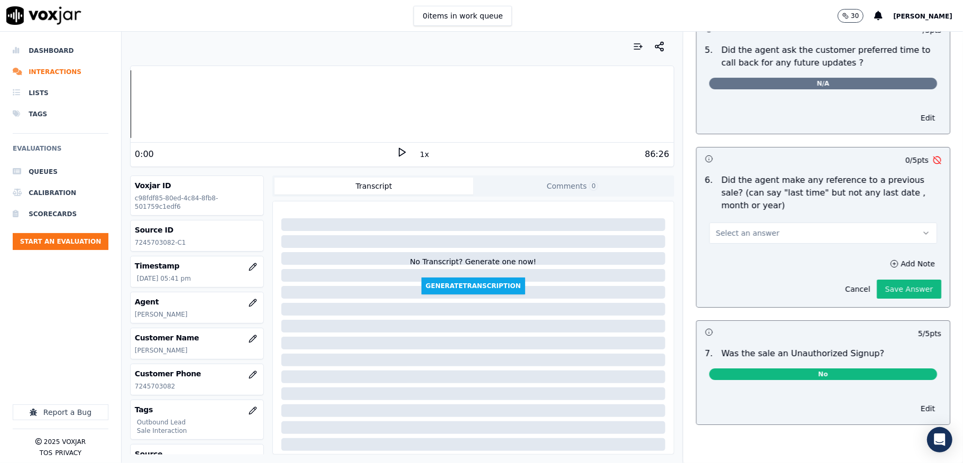
click at [833, 234] on button "Select an answer" at bounding box center [823, 233] width 228 height 21
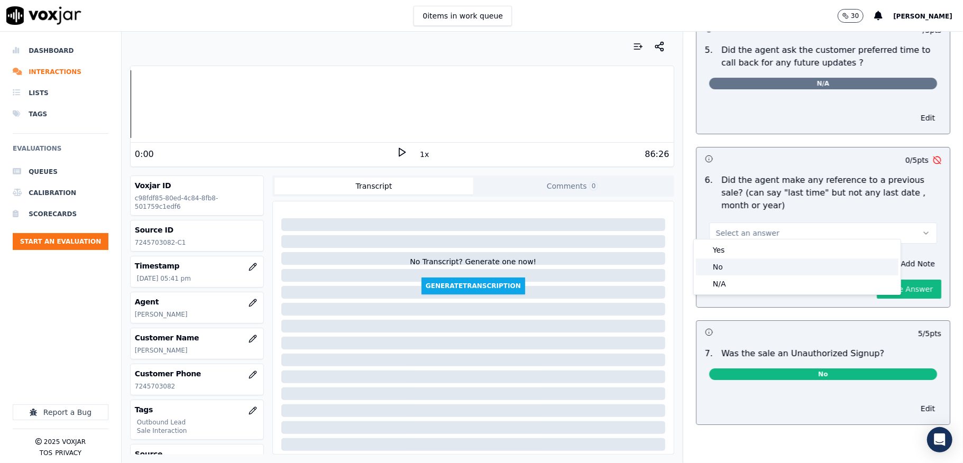
click at [785, 264] on div "No" at bounding box center [797, 267] width 202 height 17
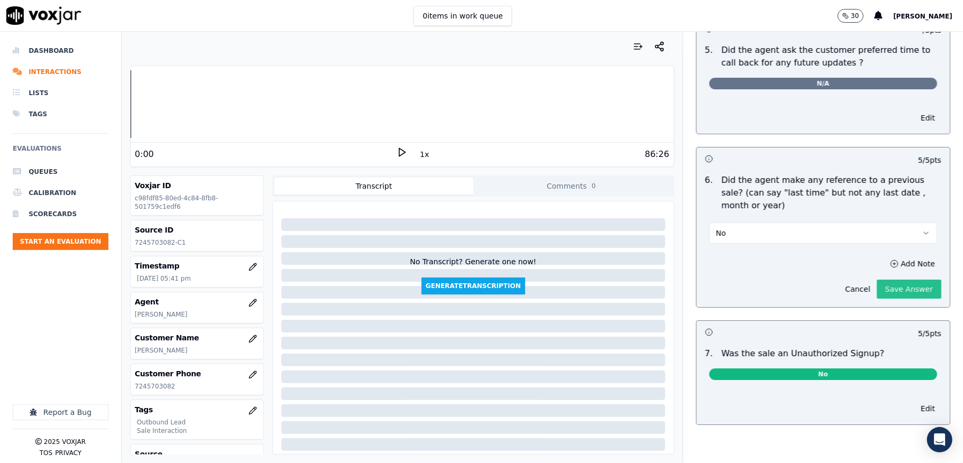
click at [877, 280] on button "Save Answer" at bounding box center [909, 289] width 64 height 19
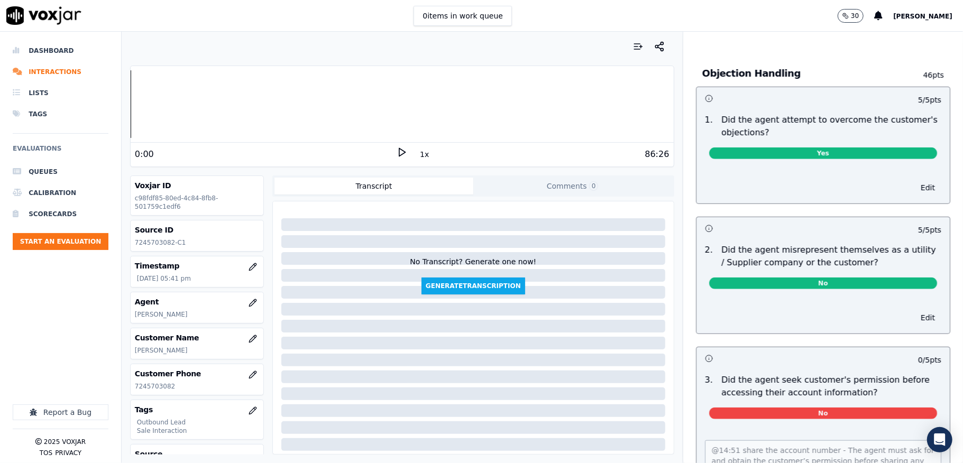
scroll to position [775, 0]
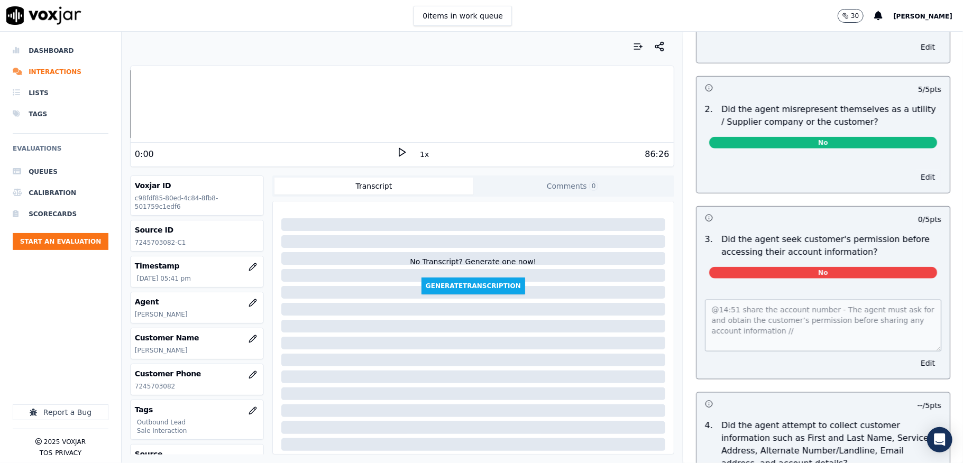
click at [914, 174] on button "Edit" at bounding box center [927, 177] width 27 height 15
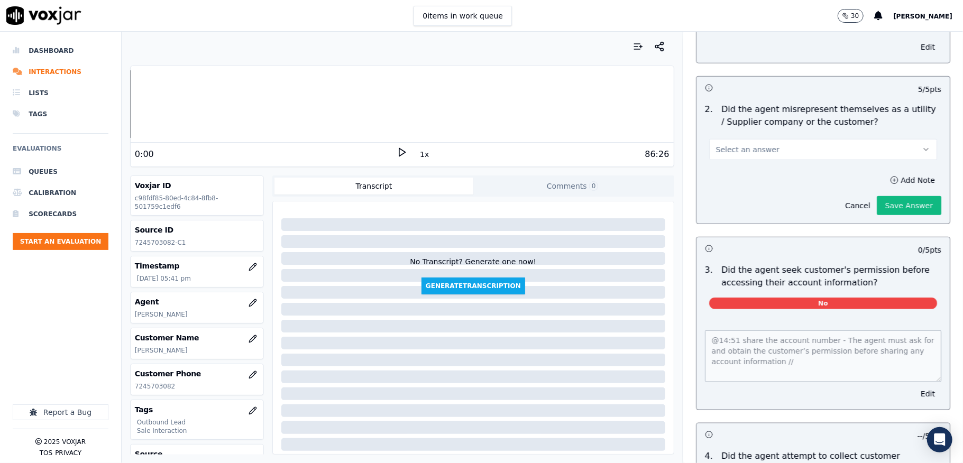
click at [816, 151] on button "Select an answer" at bounding box center [823, 149] width 228 height 21
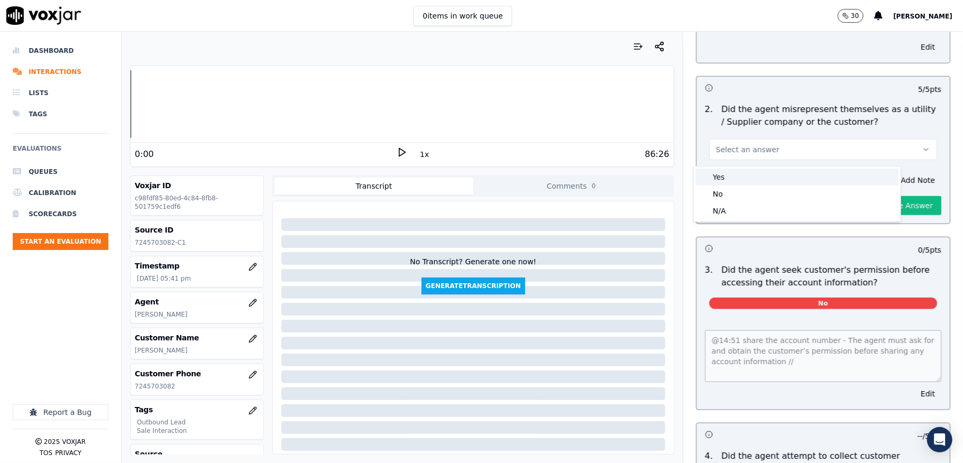
click at [769, 172] on div "Yes" at bounding box center [797, 177] width 202 height 17
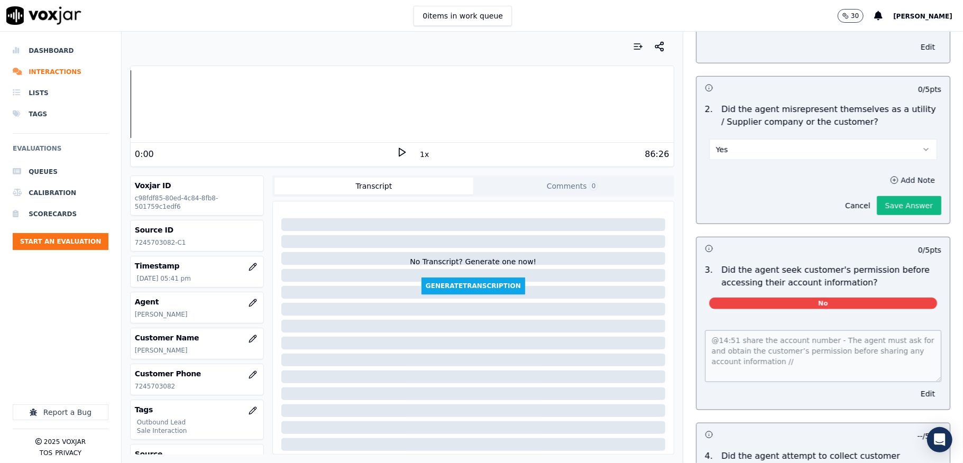
click at [883, 187] on button "Add Note" at bounding box center [912, 180] width 58 height 15
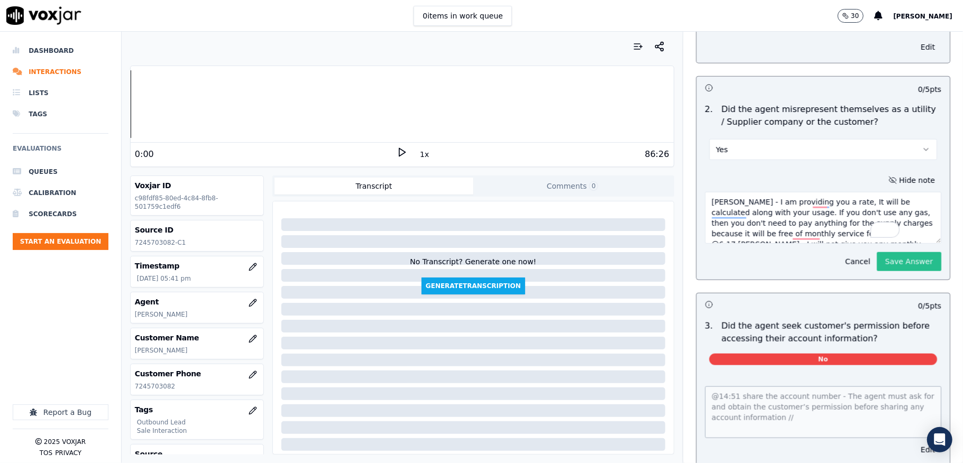
type textarea "[PERSON_NAME] - I am providing you a rate, It will be calculated along with you…"
click at [877, 267] on button "Save Answer" at bounding box center [909, 261] width 64 height 19
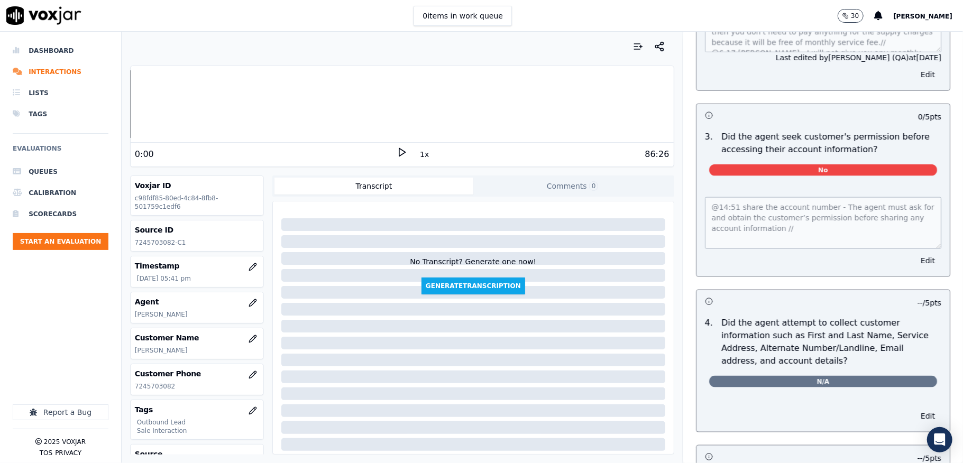
scroll to position [0, 0]
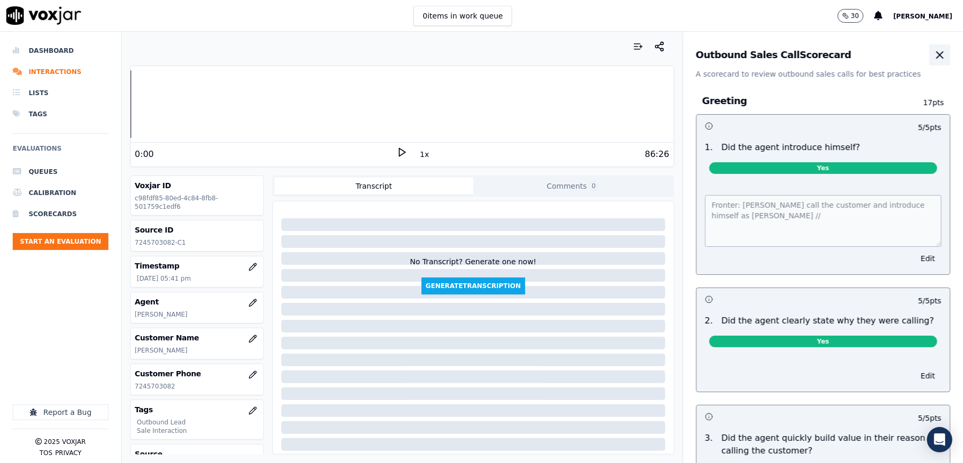
click at [929, 55] on button "button" at bounding box center [939, 54] width 21 height 21
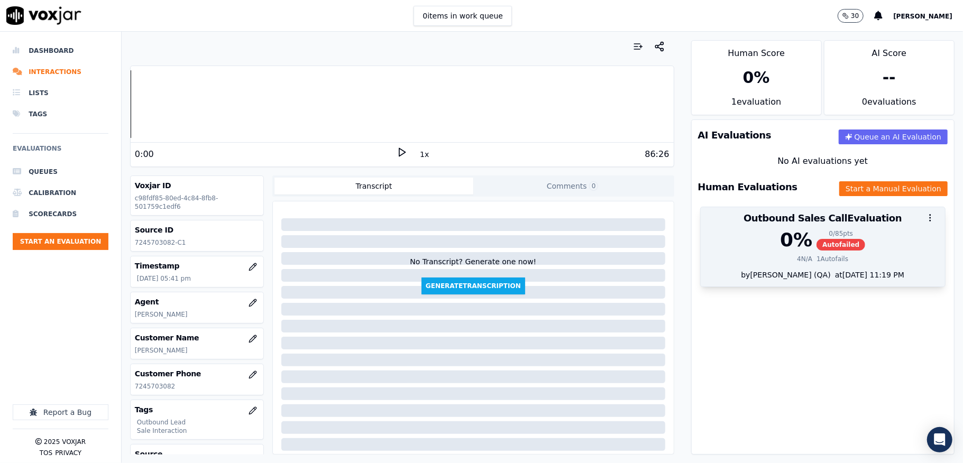
click at [788, 255] on div "0 % 0 / 85 pts Autofailed 4 N/A 1 Autofails" at bounding box center [823, 249] width 244 height 40
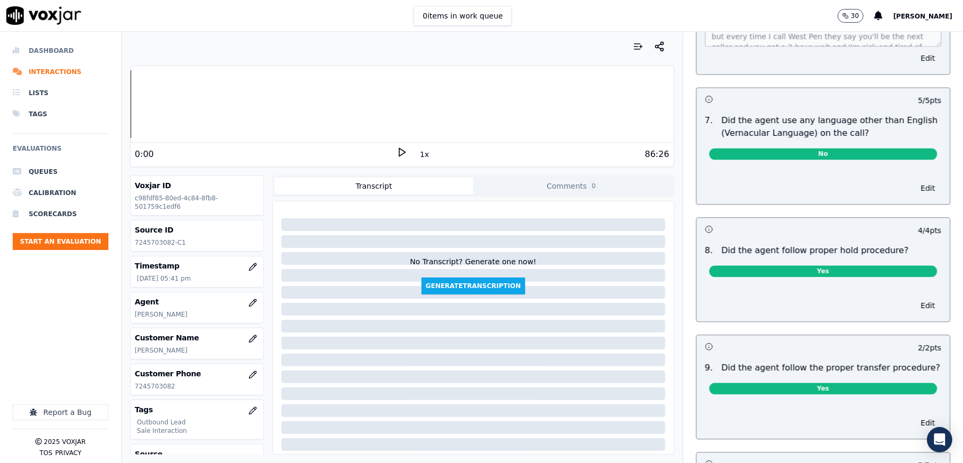
click at [56, 53] on li "Dashboard" at bounding box center [61, 50] width 96 height 21
